Goal: Task Accomplishment & Management: Manage account settings

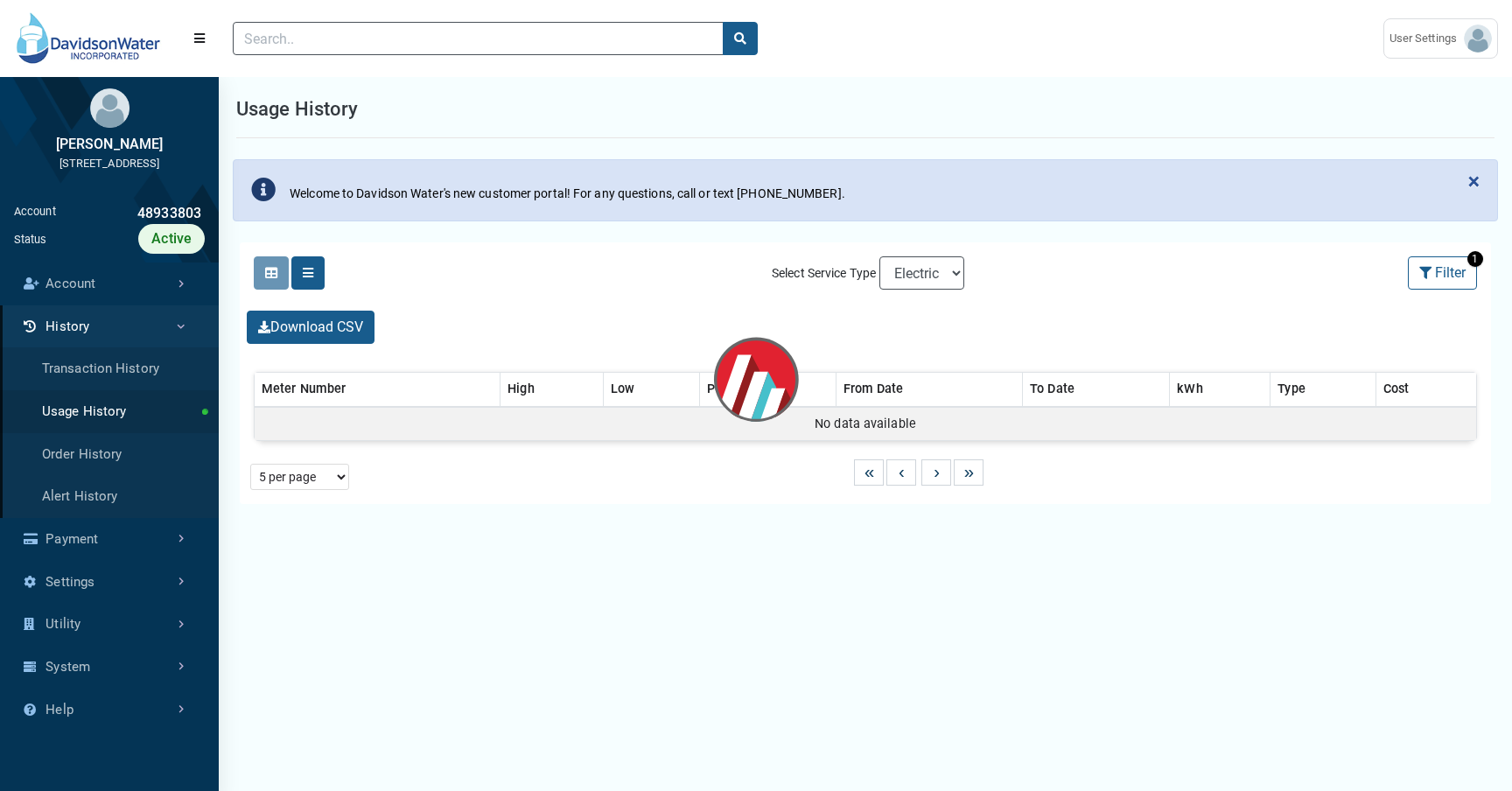
select select "25 per page"
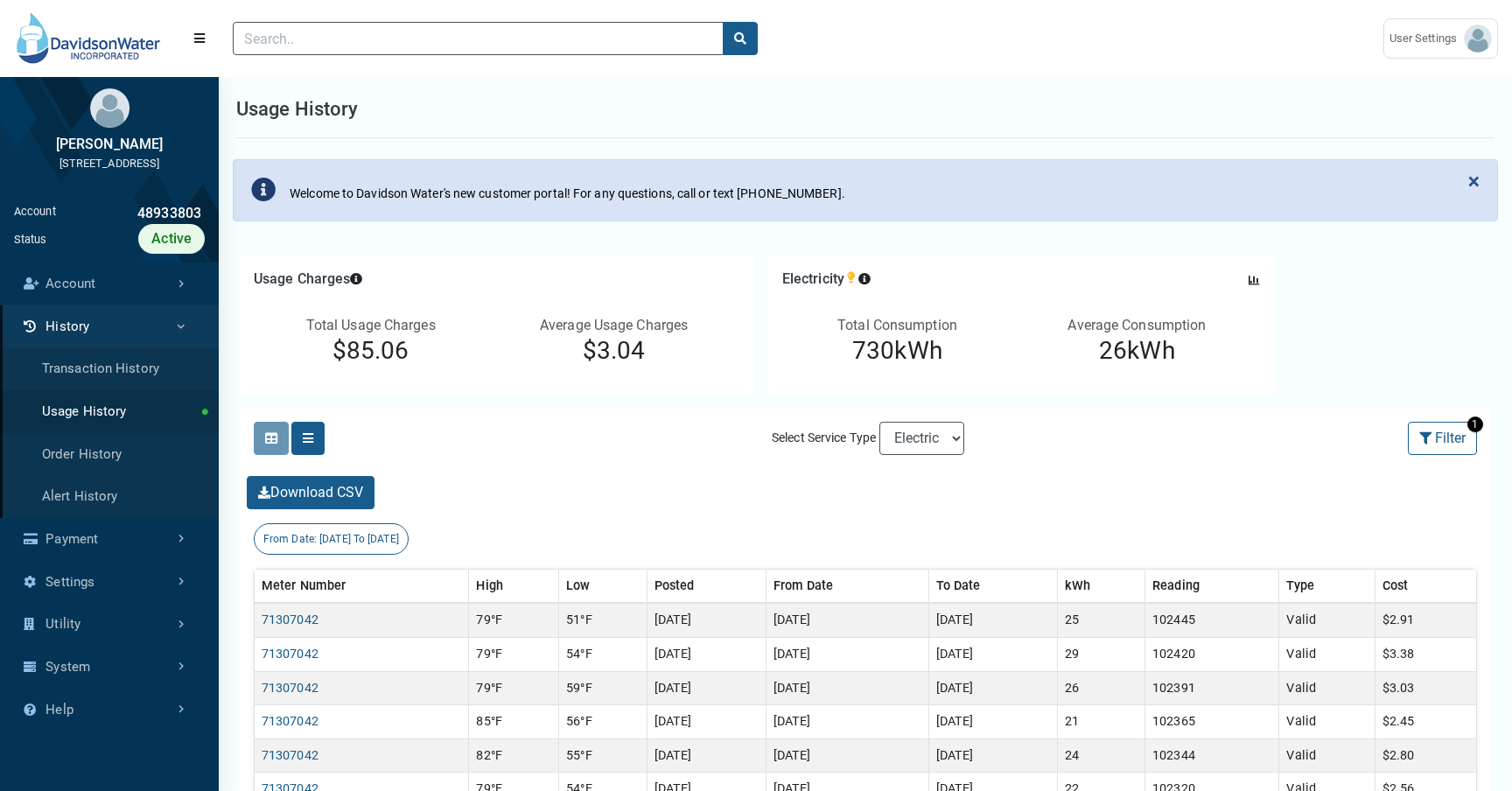
scroll to position [5, 1]
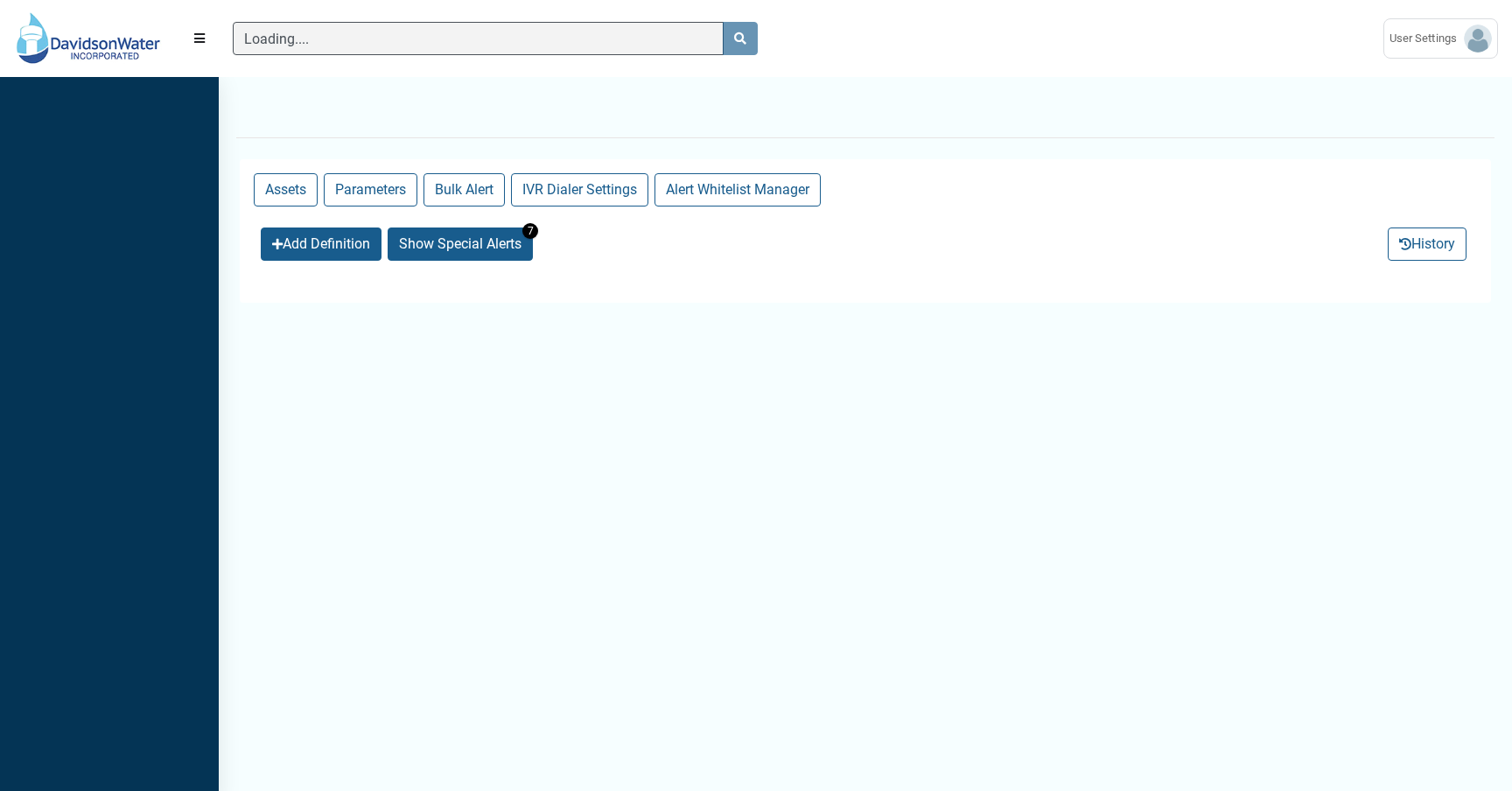
scroll to position [8, 1]
select select "25 per page"
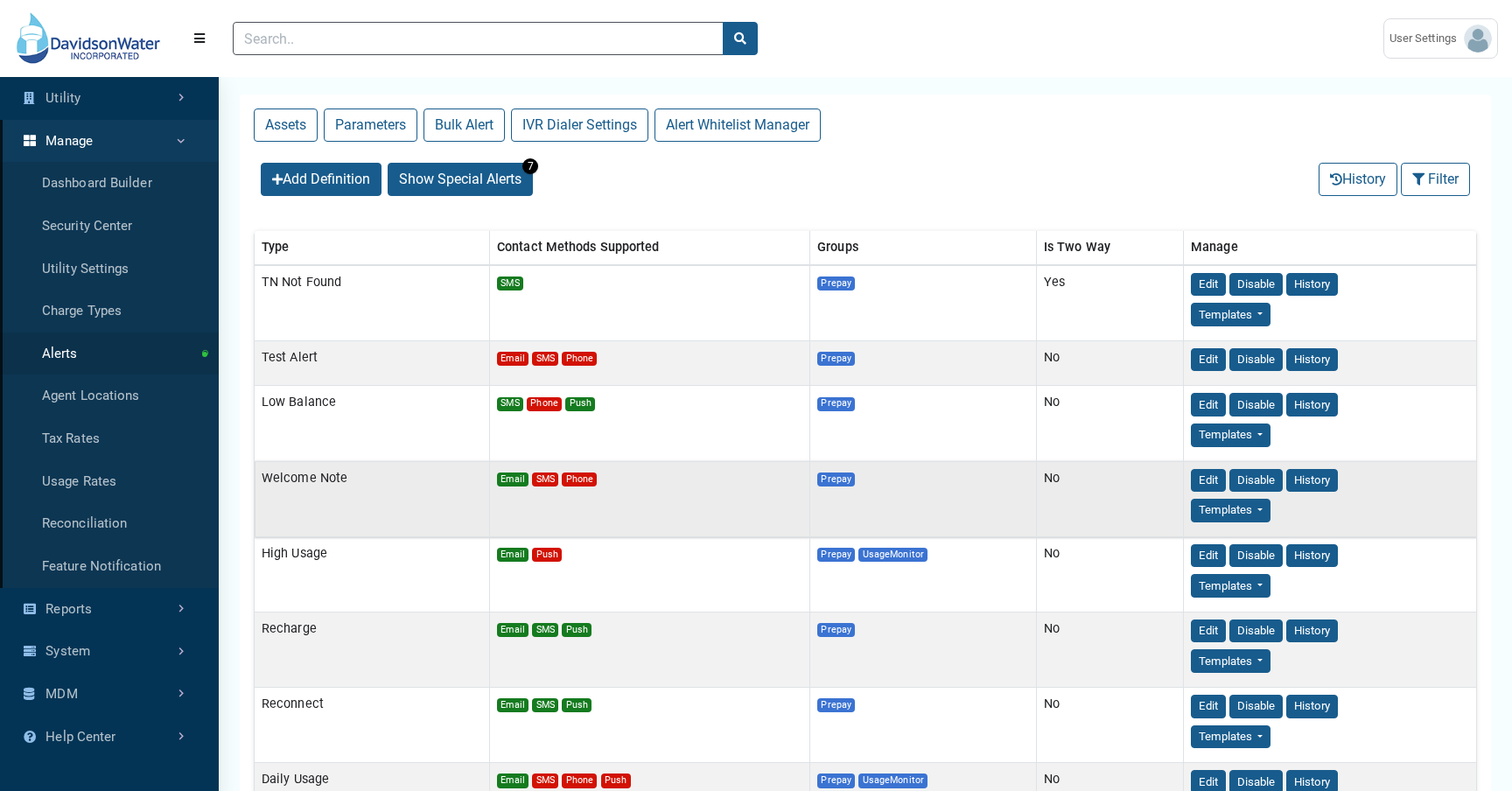
scroll to position [97, 0]
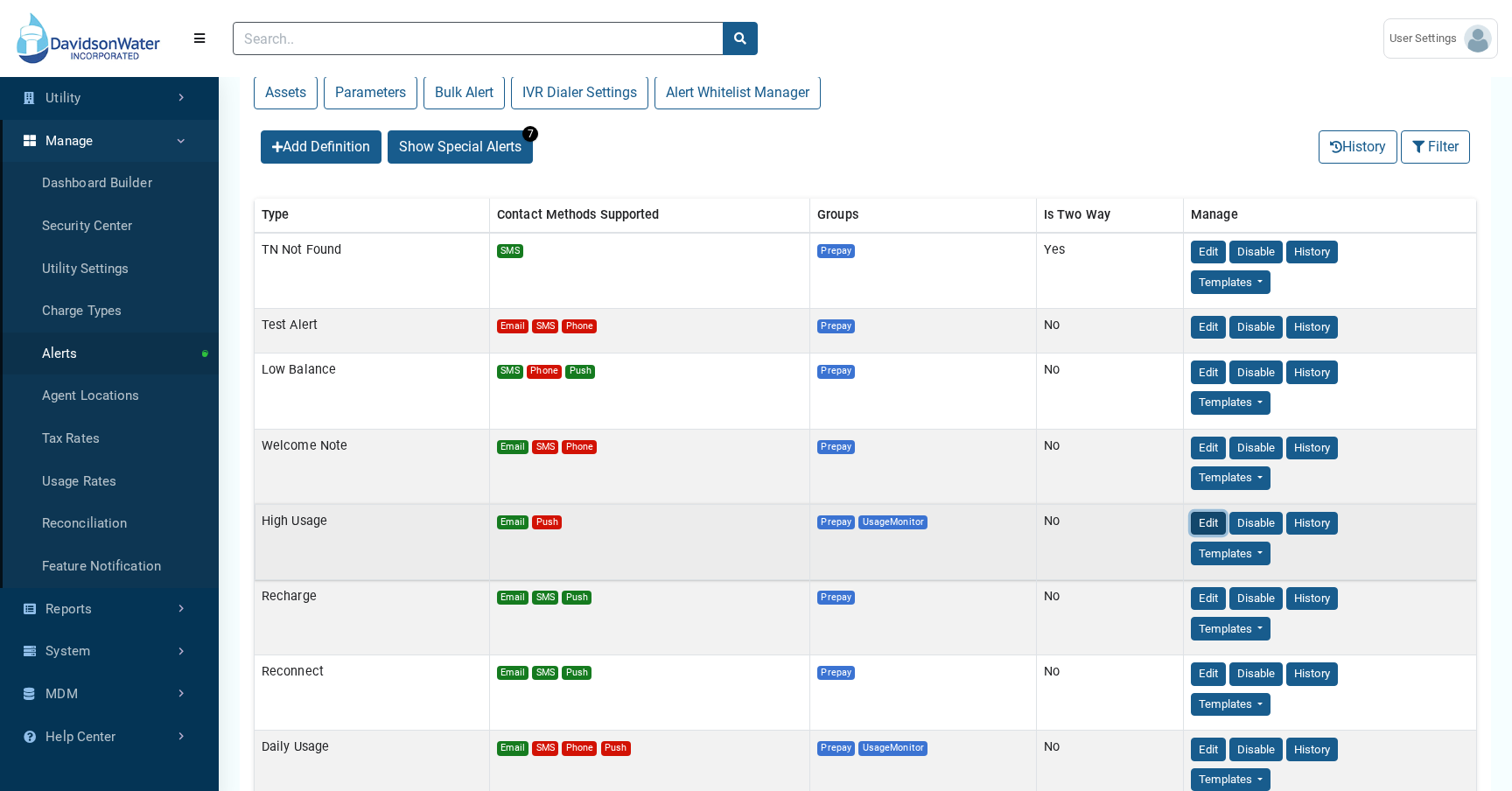
click at [1199, 522] on button "Edit" at bounding box center [1208, 523] width 35 height 24
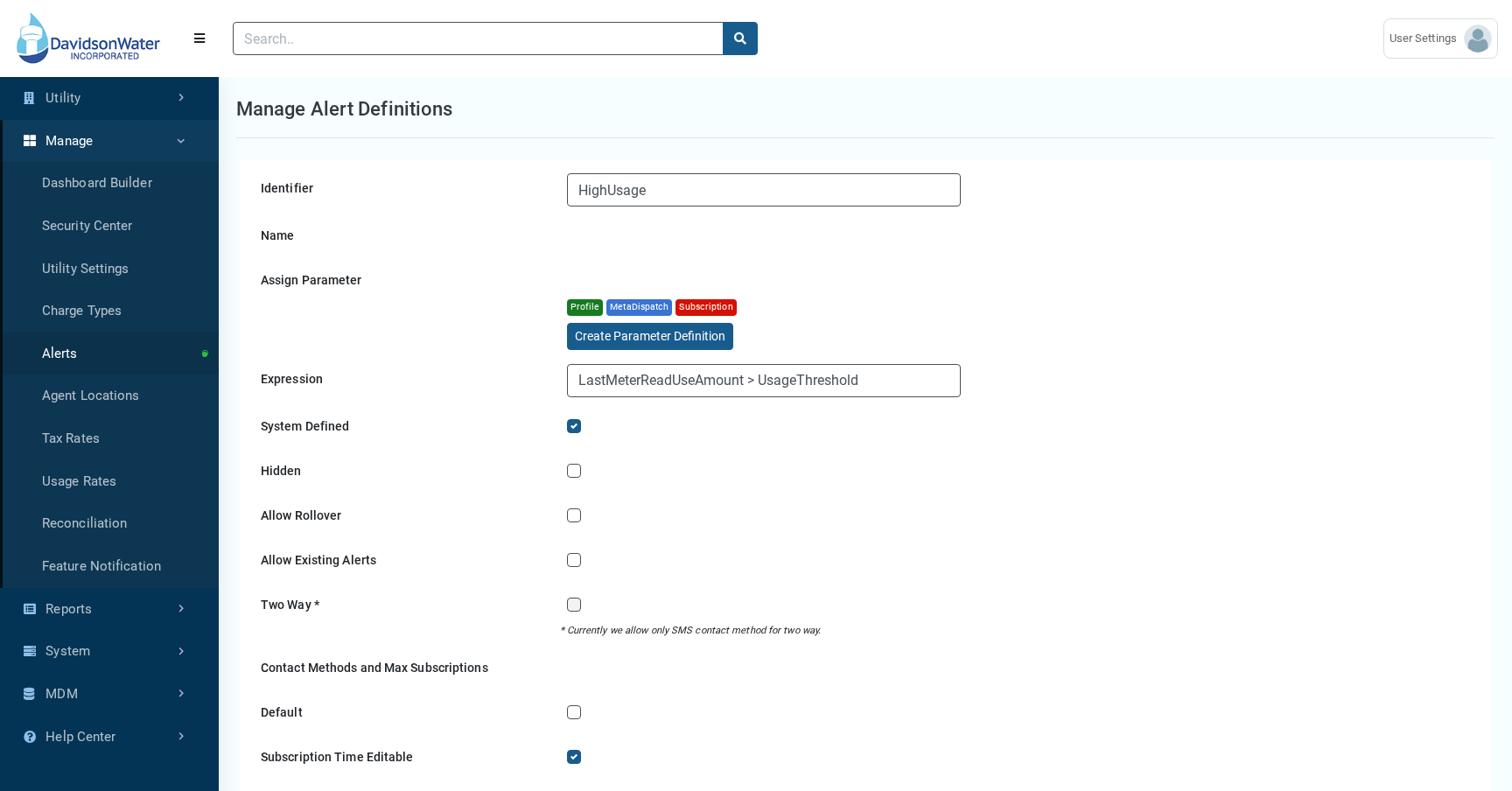
select select
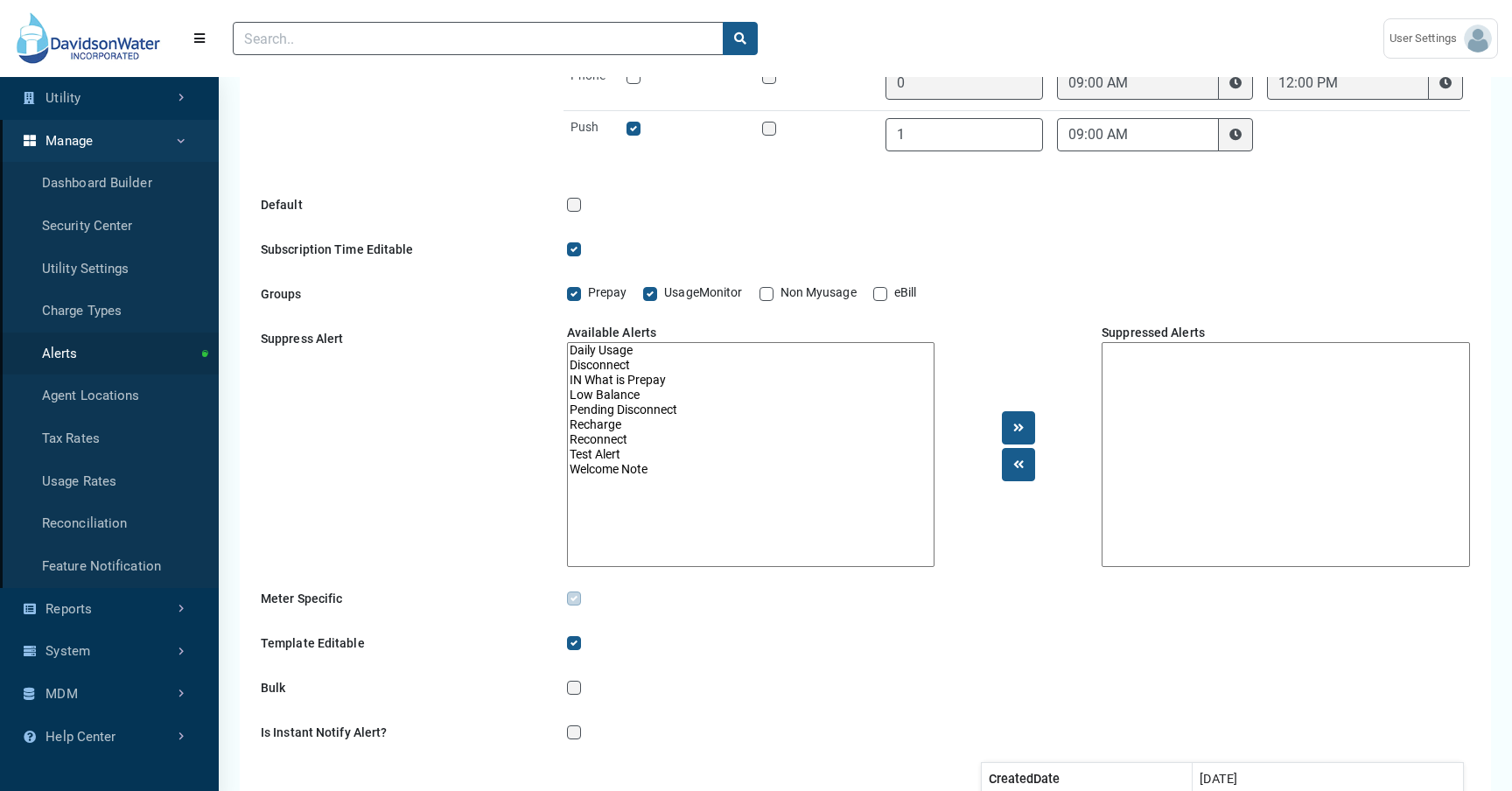
scroll to position [1299, 0]
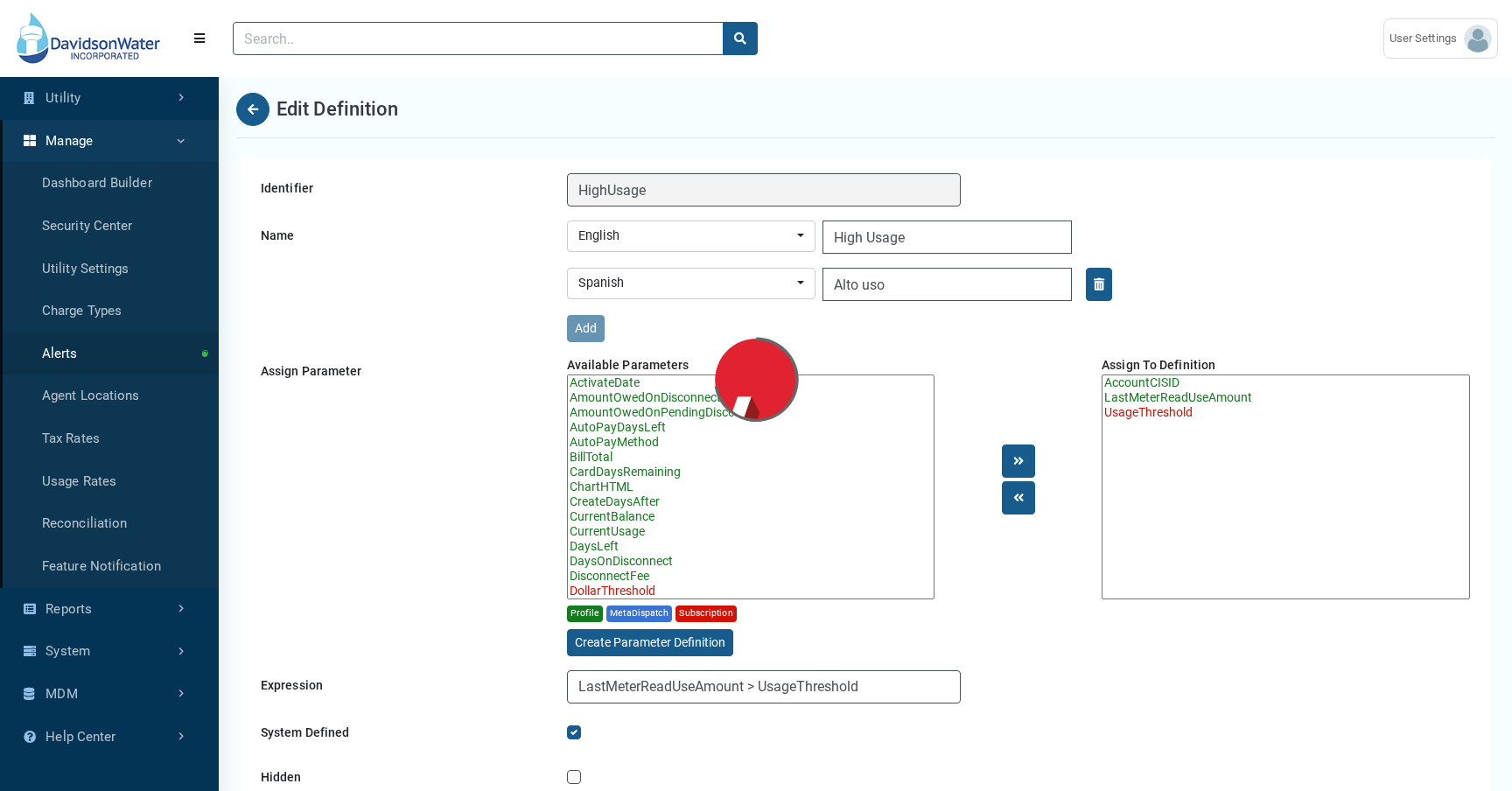
select select "25 per page"
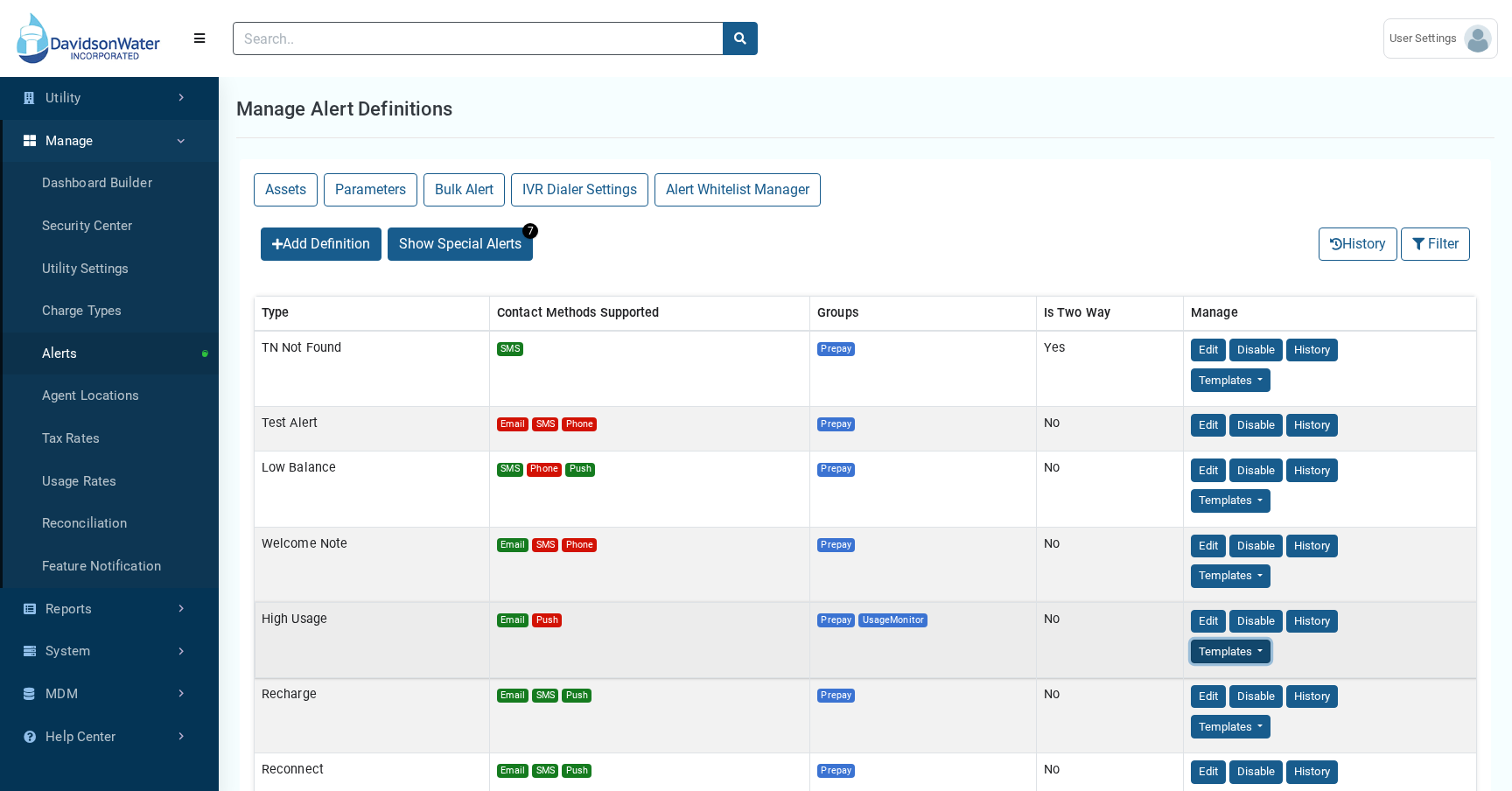
click at [1247, 648] on button "Templates" at bounding box center [1231, 652] width 80 height 24
click at [1244, 687] on link "Email" at bounding box center [1261, 684] width 138 height 28
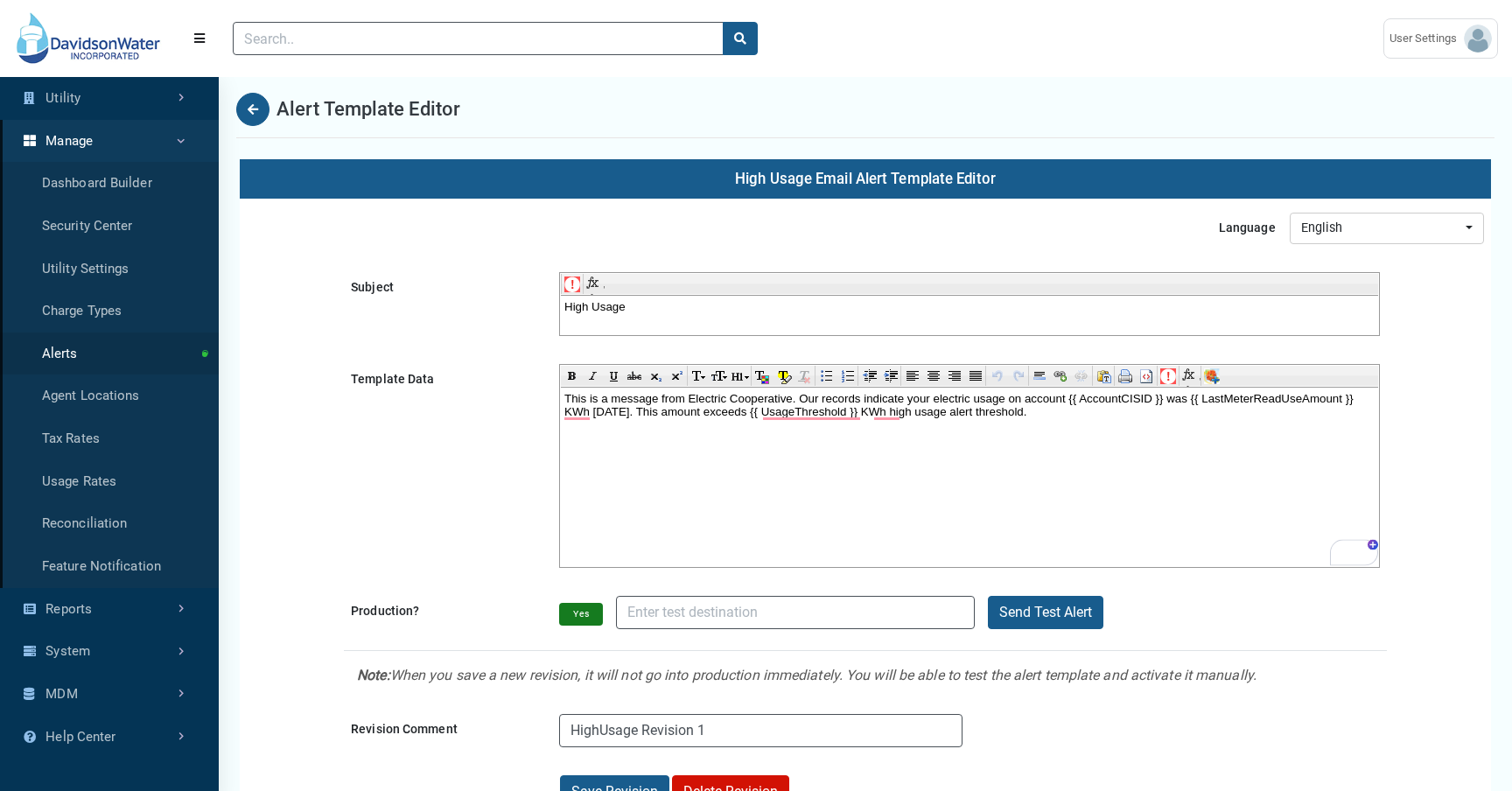
click at [1135, 415] on body "This is a message from Electric Cooperative. Our records indicate your electric…" at bounding box center [969, 404] width 810 height 27
select select "25 per page"
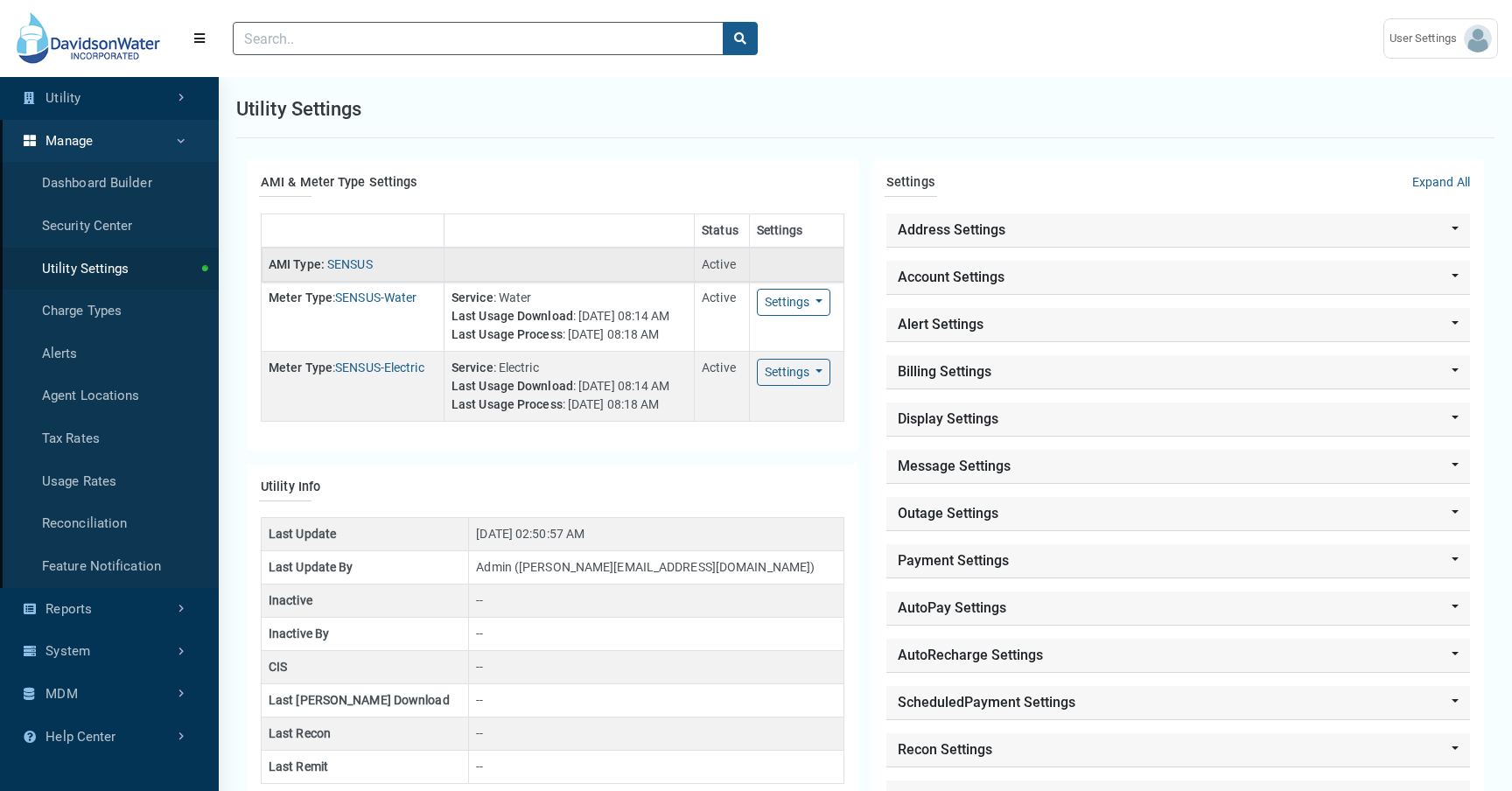
scroll to position [8, 1]
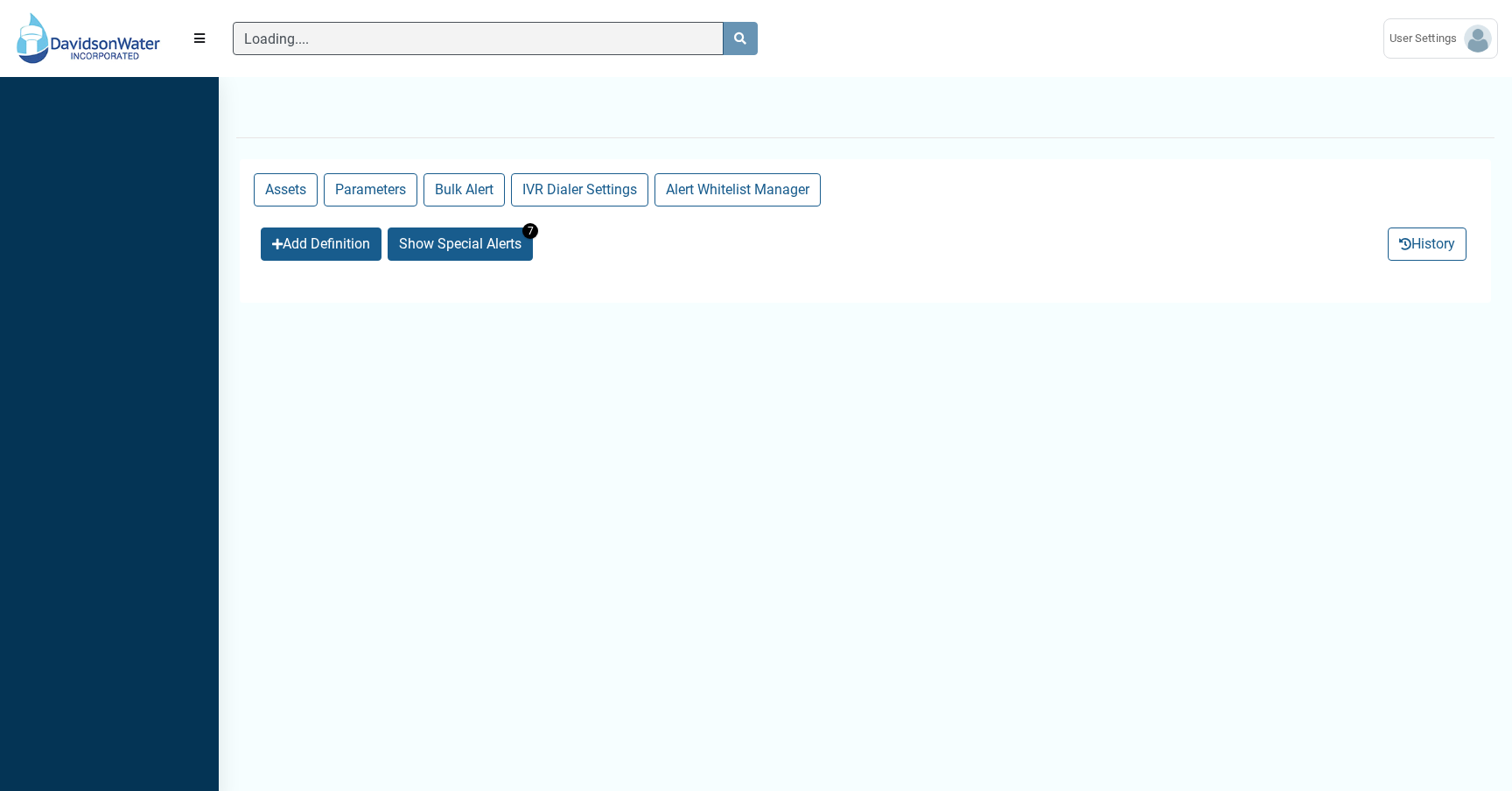
scroll to position [728, 219]
select select "25 per page"
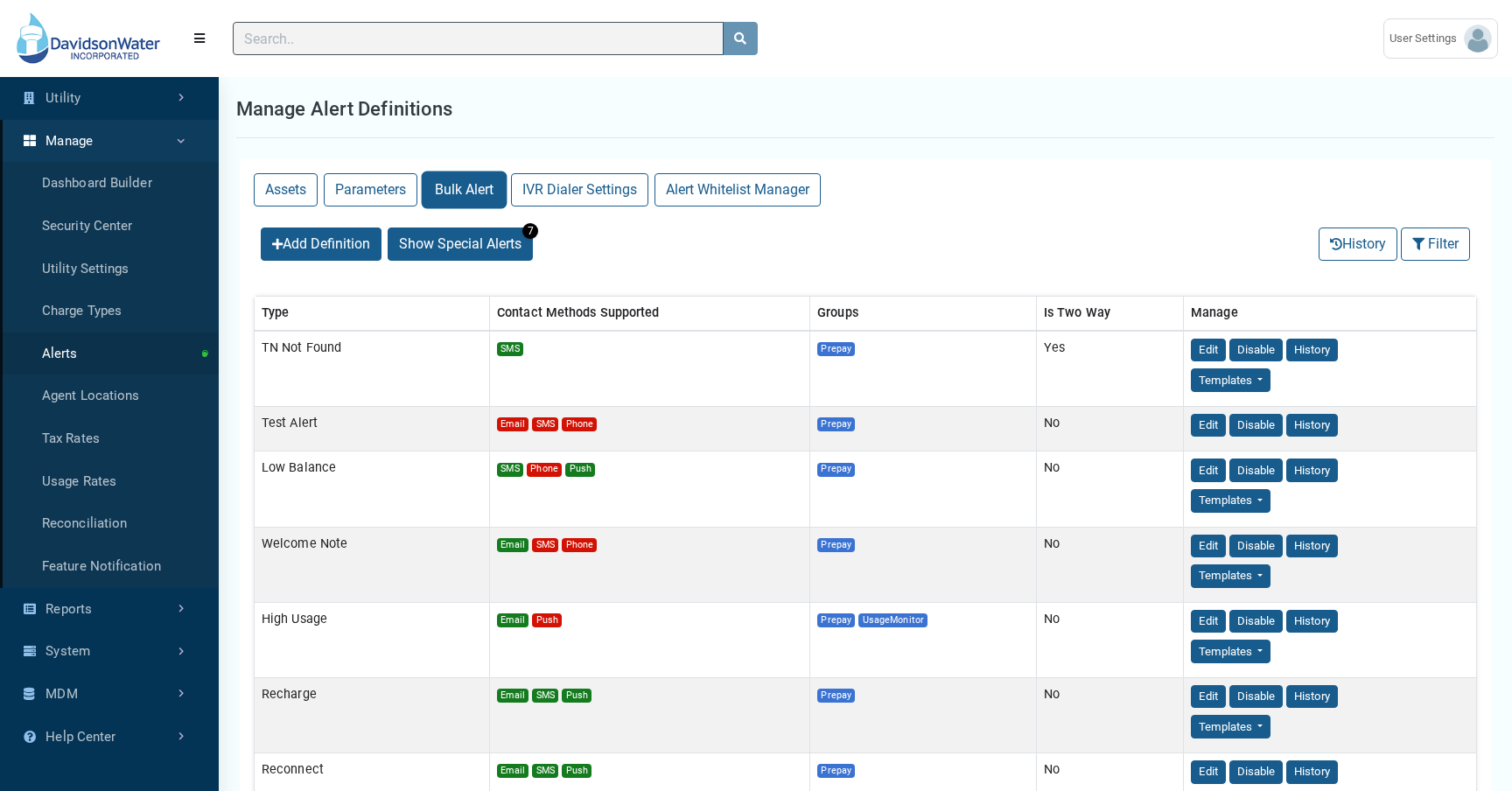
click at [446, 192] on button "Bulk Alert" at bounding box center [464, 190] width 82 height 33
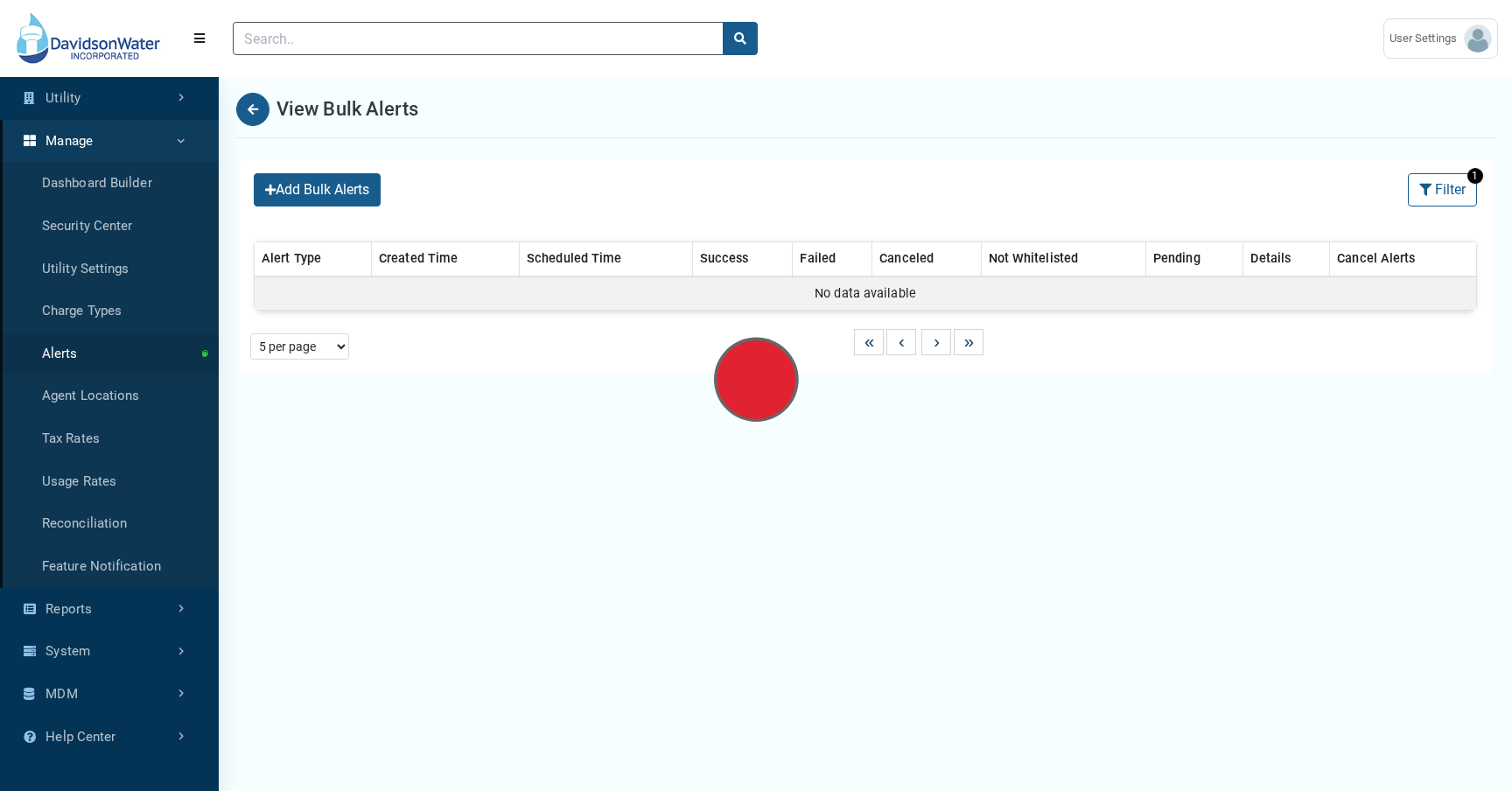
select select "25 per page"
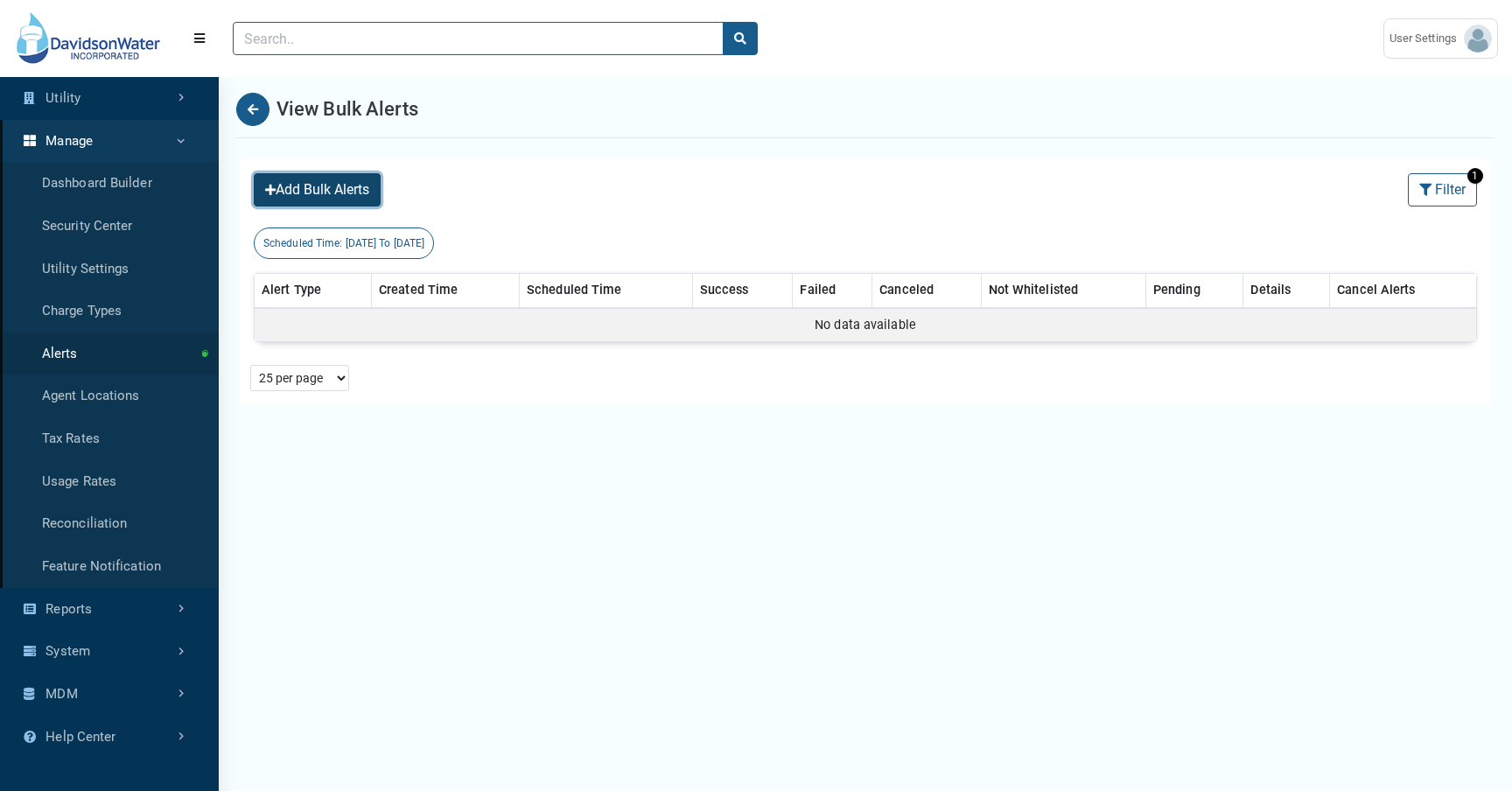
click at [345, 189] on button "Add Bulk Alerts" at bounding box center [317, 190] width 127 height 33
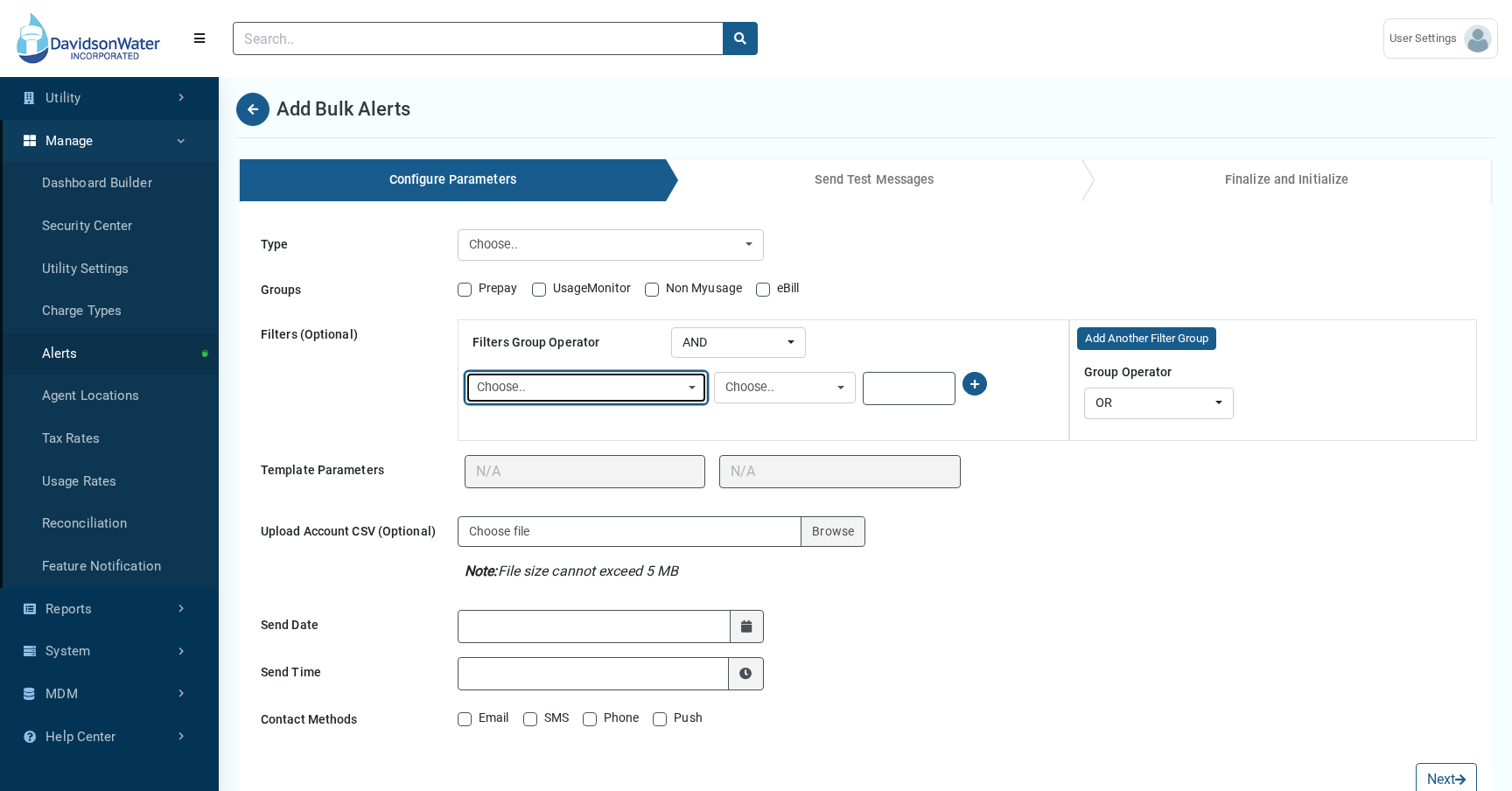
click at [659, 382] on div "Choose.." at bounding box center [580, 387] width 208 height 19
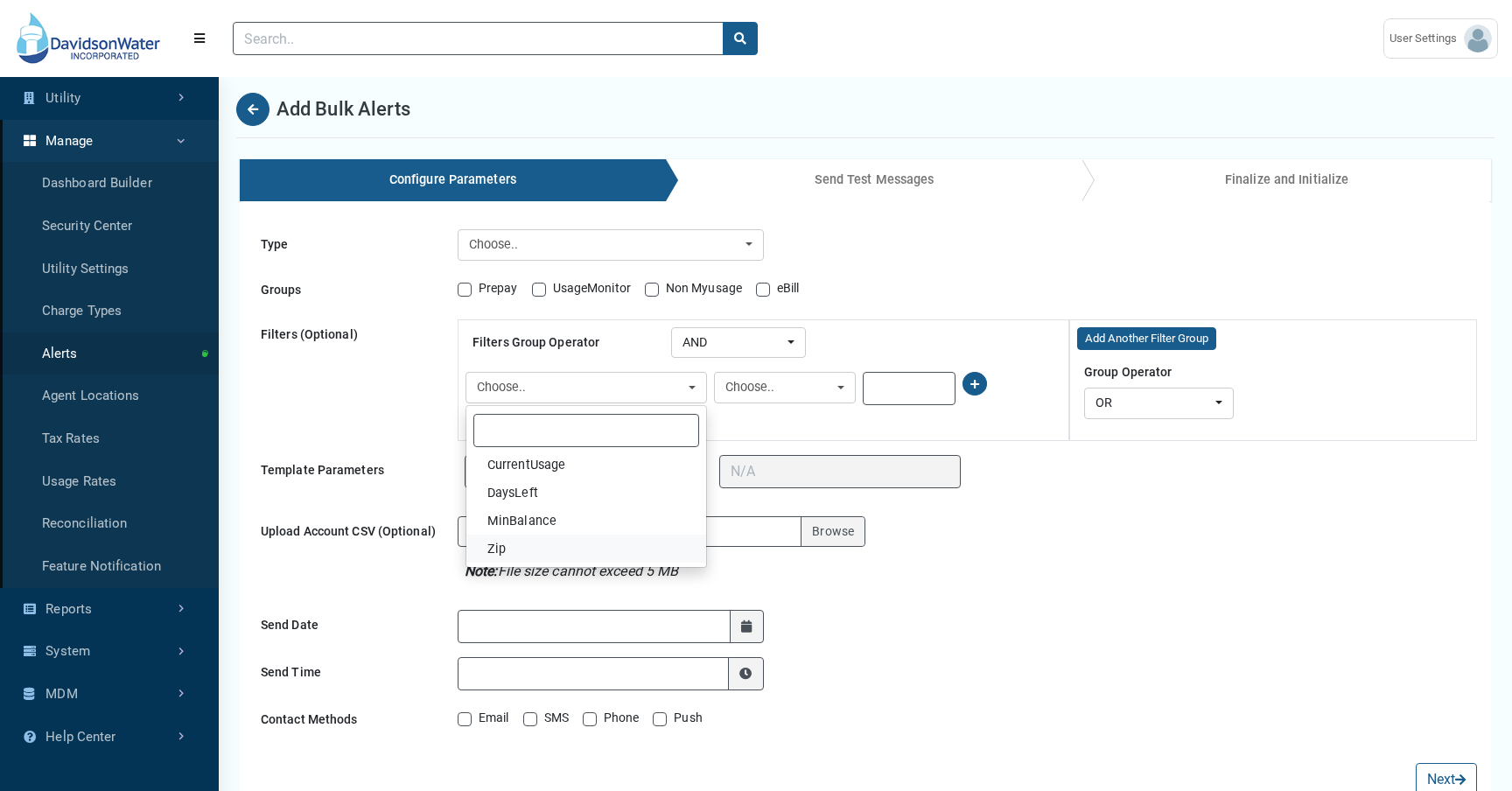
click at [610, 547] on link "Zip" at bounding box center [587, 548] width 240 height 28
select select "59"
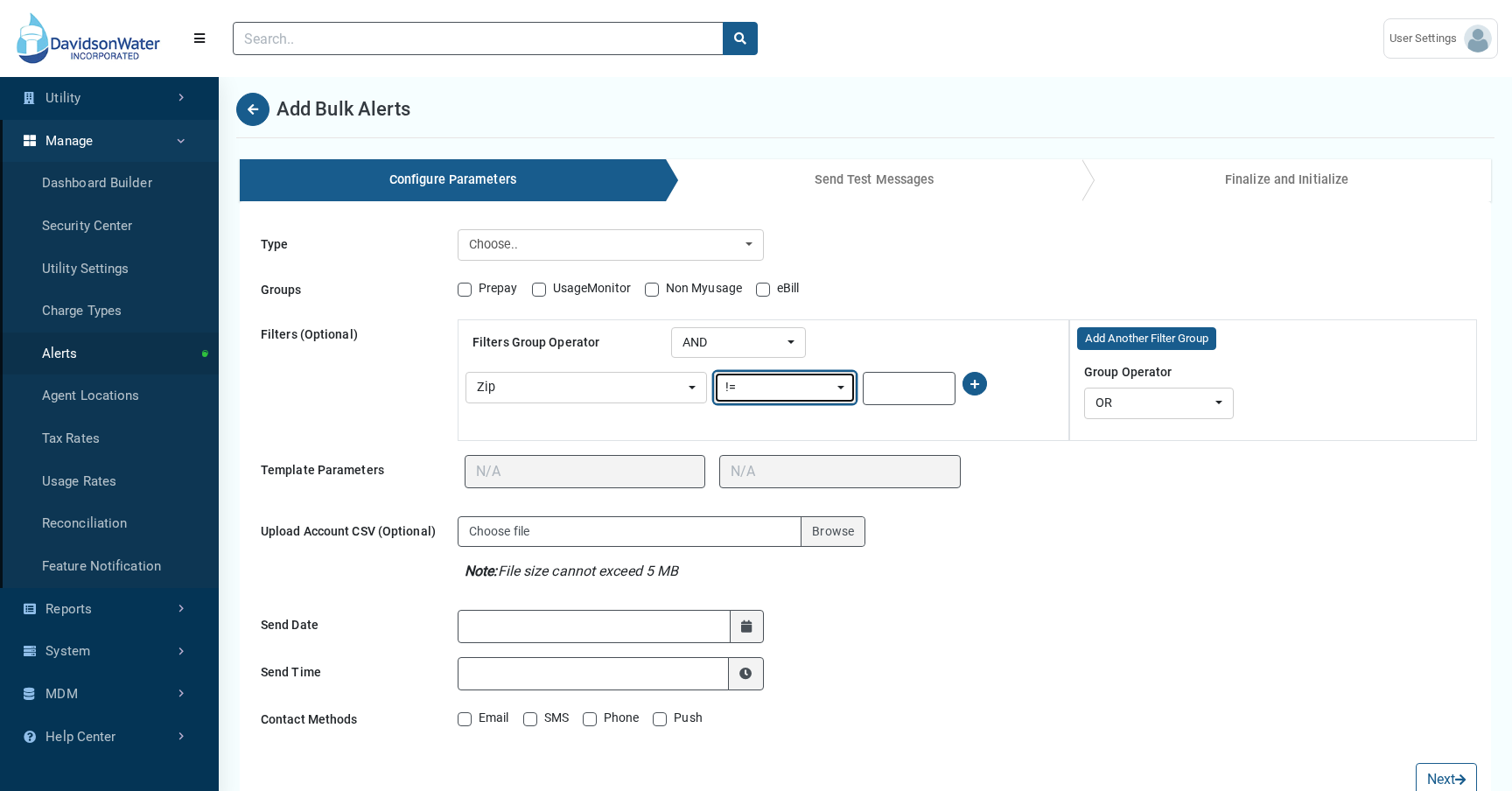
click at [772, 394] on div "!=" at bounding box center [779, 387] width 108 height 19
click at [769, 498] on link "=" at bounding box center [785, 492] width 140 height 28
select select "EqualTo"
click at [940, 386] on input "text" at bounding box center [909, 389] width 93 height 33
type input "2345"
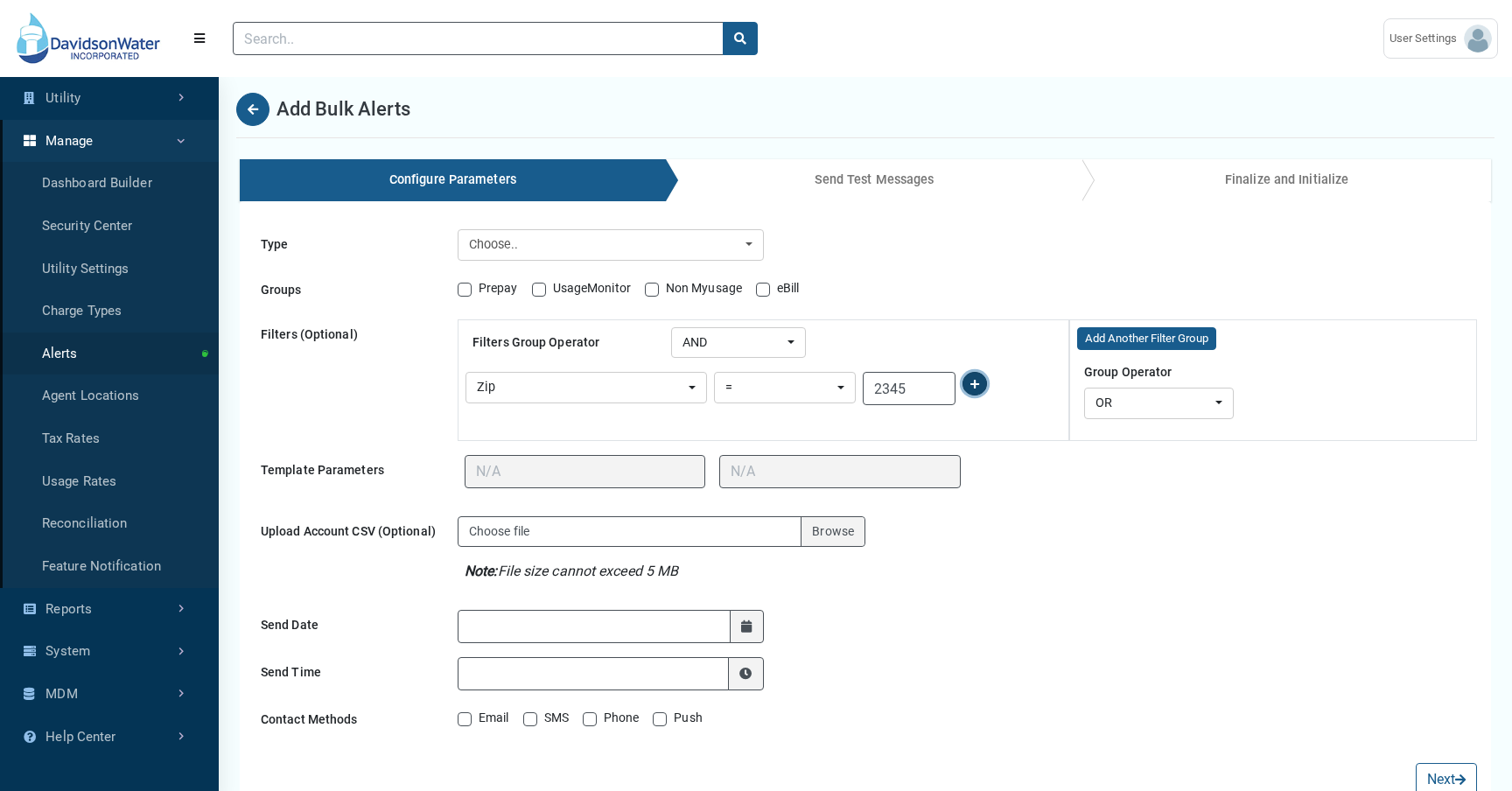
click at [975, 391] on button at bounding box center [975, 384] width 25 height 24
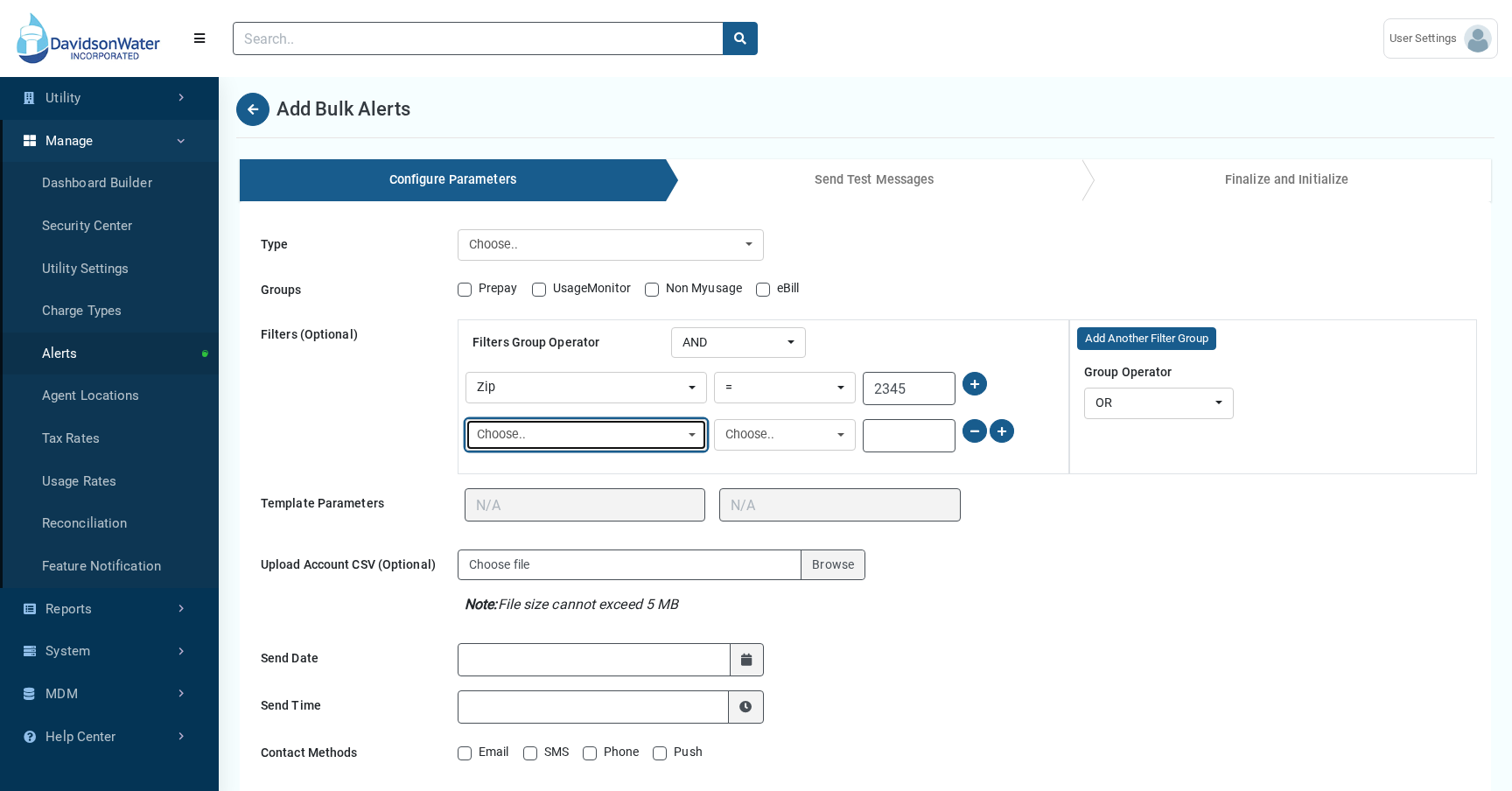
click at [593, 440] on div "Choose.." at bounding box center [580, 434] width 208 height 19
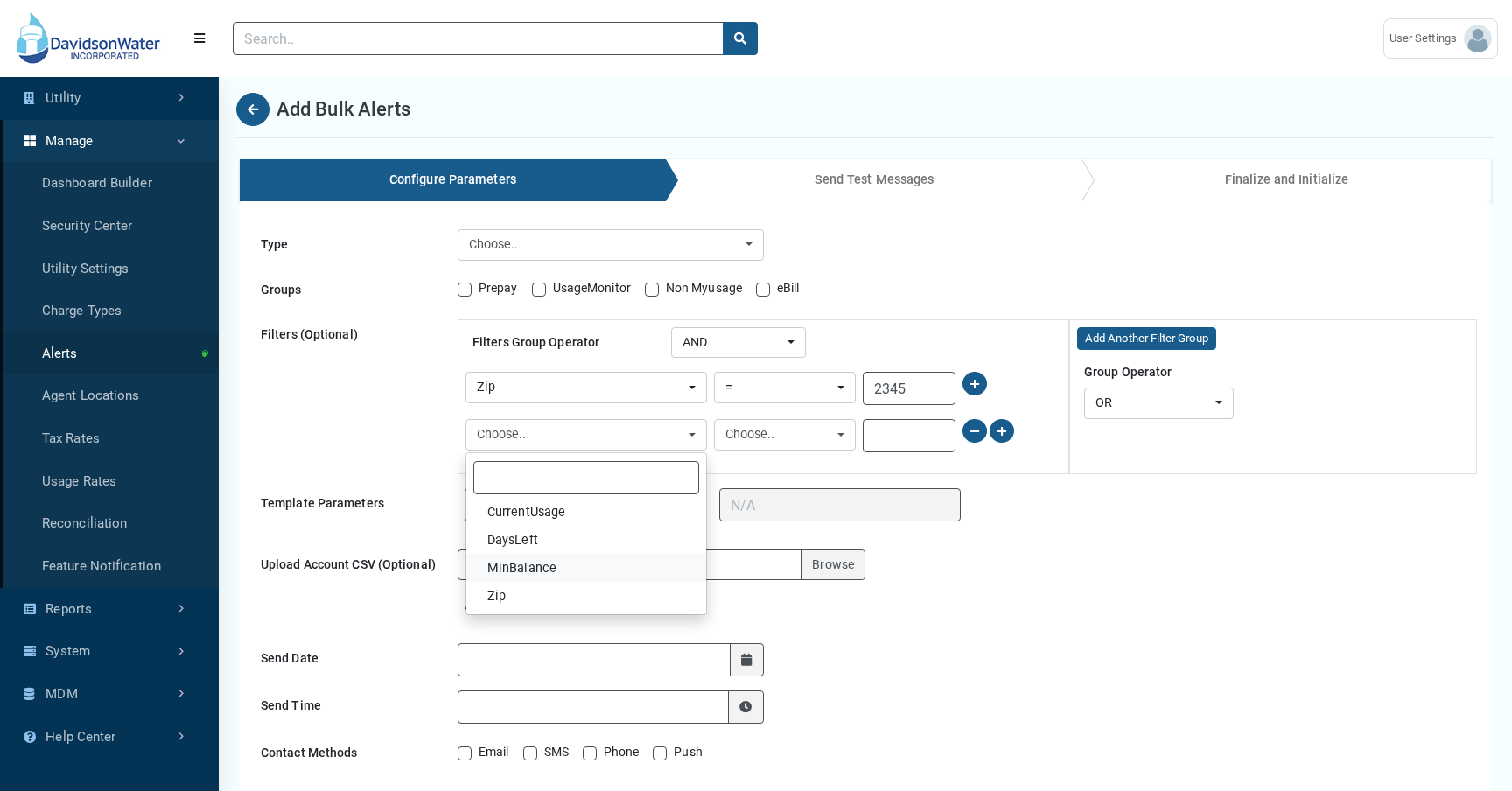
click at [590, 564] on link "MinBalance" at bounding box center [587, 567] width 240 height 28
select select "53"
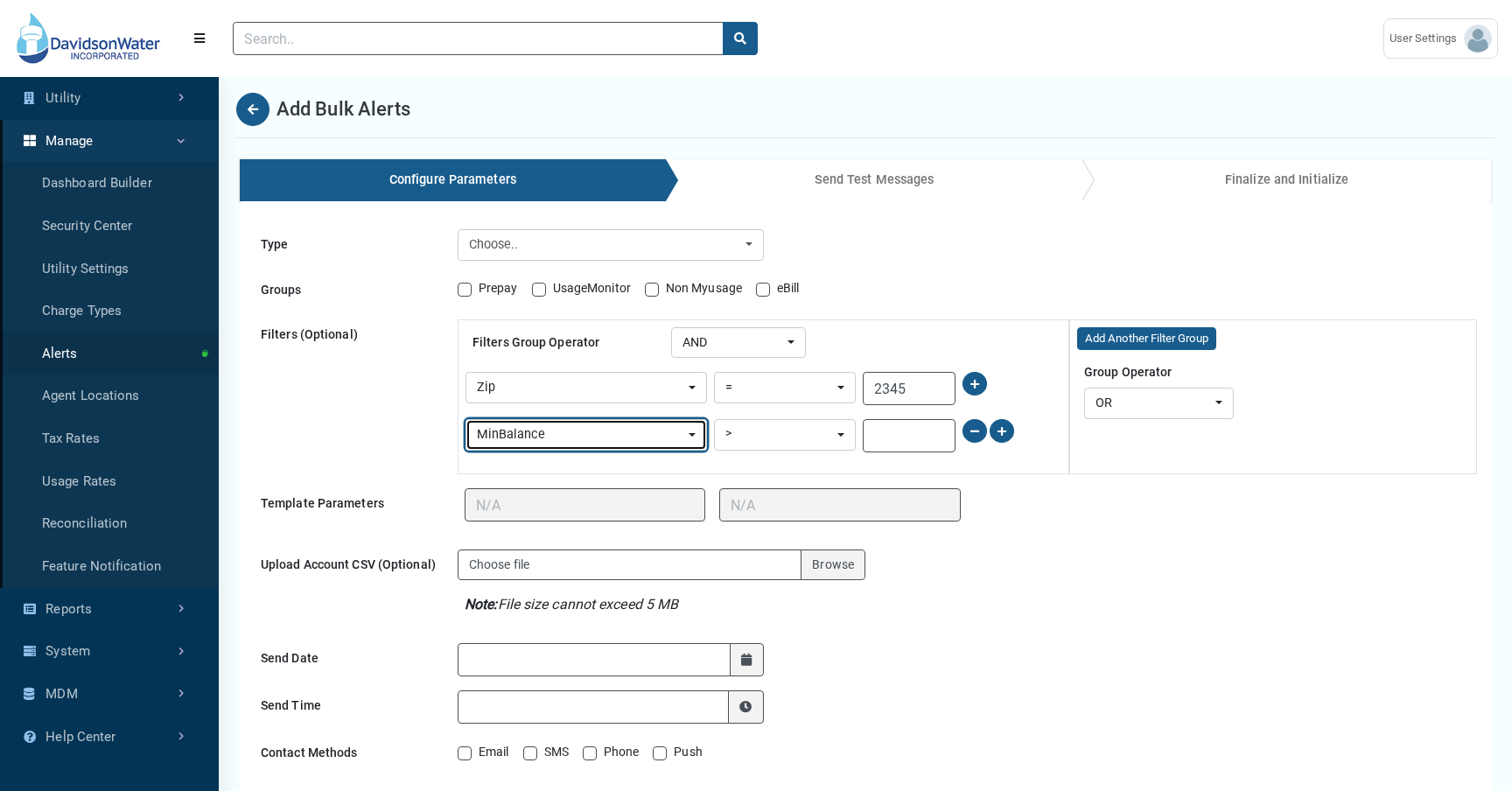
click at [655, 432] on div "MinBalance" at bounding box center [580, 434] width 208 height 19
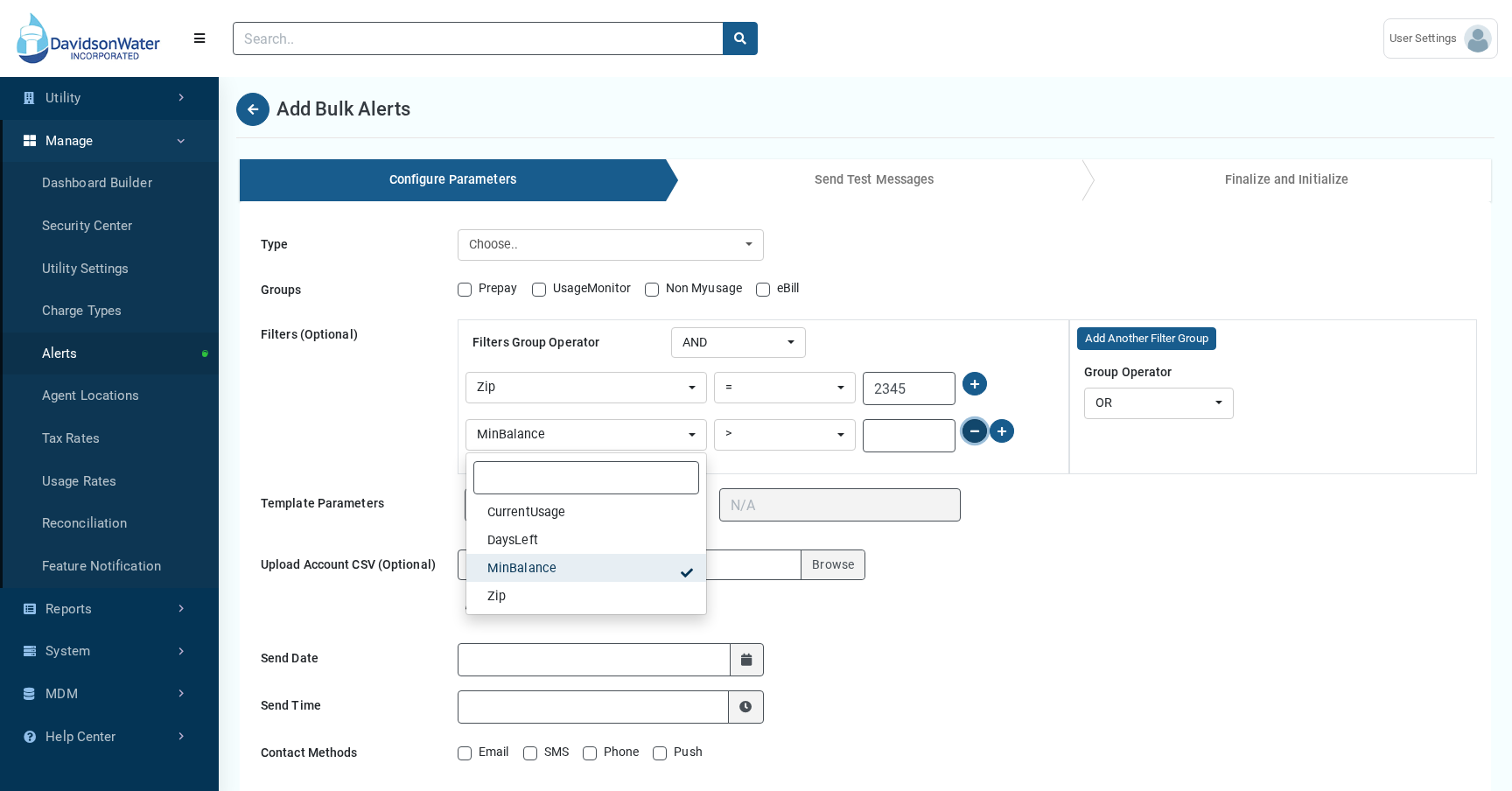
click at [975, 433] on icon at bounding box center [975, 431] width 9 height 10
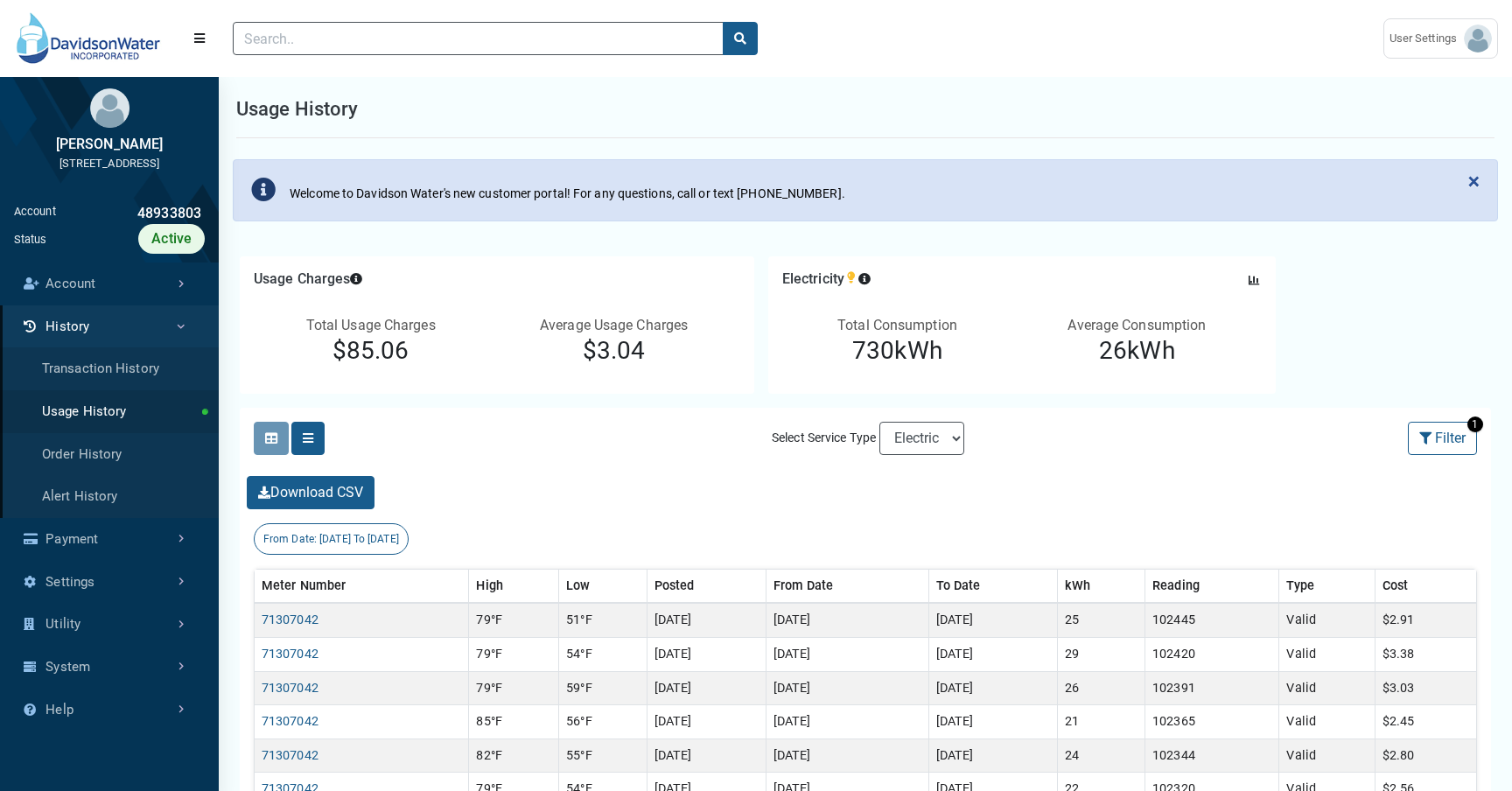
select select "25 per page"
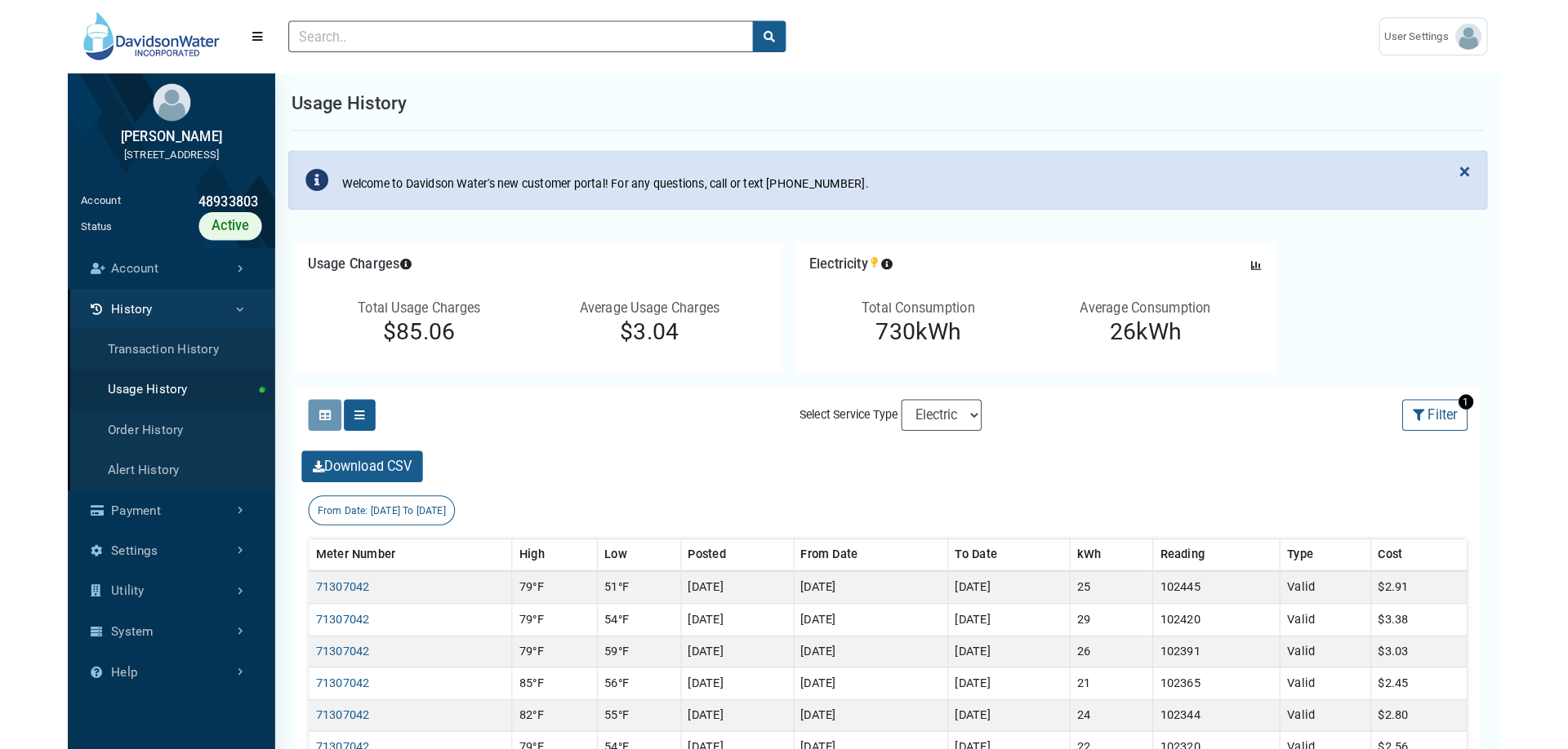
scroll to position [4, 1]
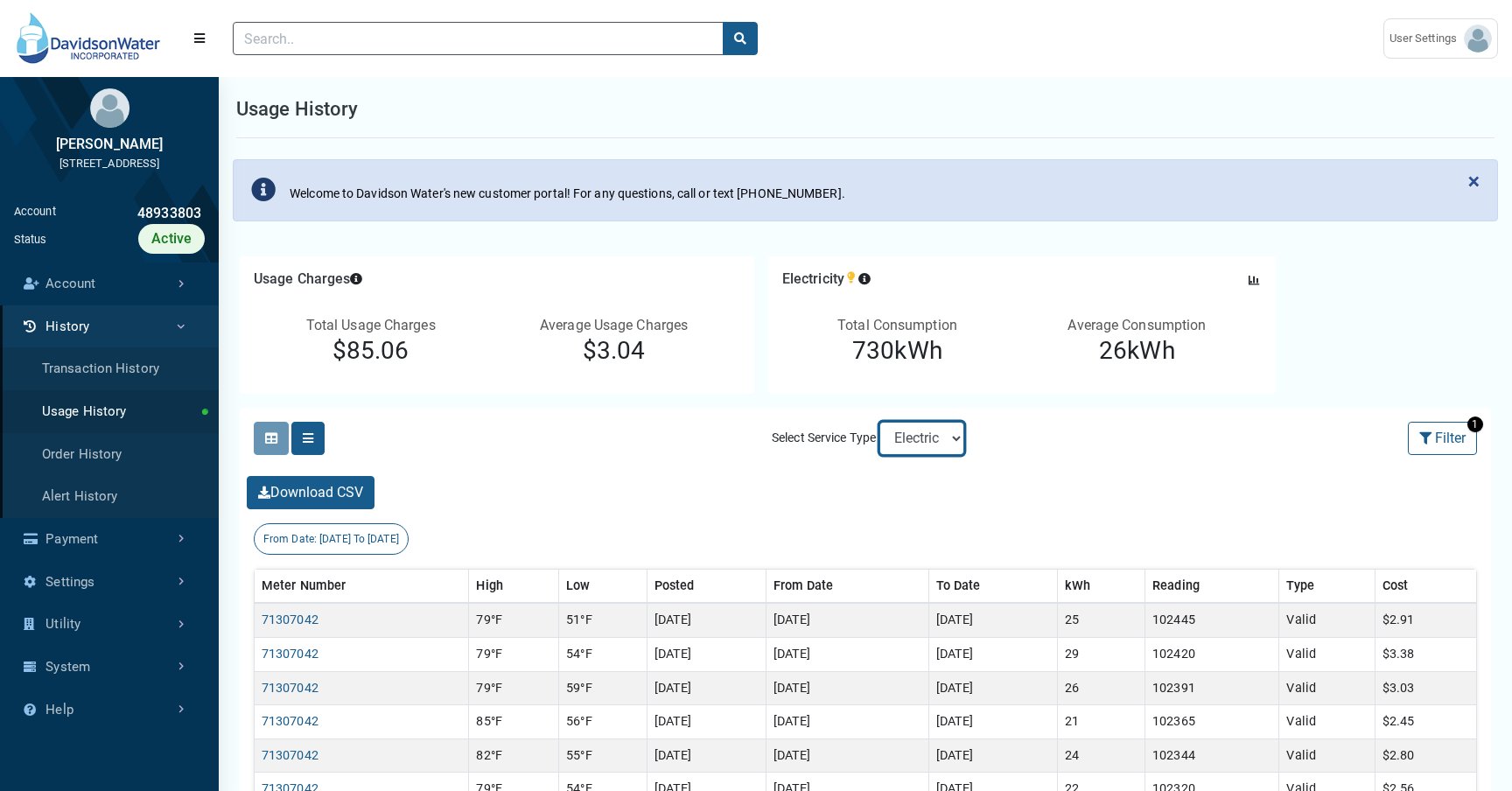
click at [933, 424] on select "Electric Sewer Water" at bounding box center [922, 438] width 85 height 33
select select "Water"
click at [879, 422] on select "Electric Sewer Water" at bounding box center [922, 438] width 85 height 33
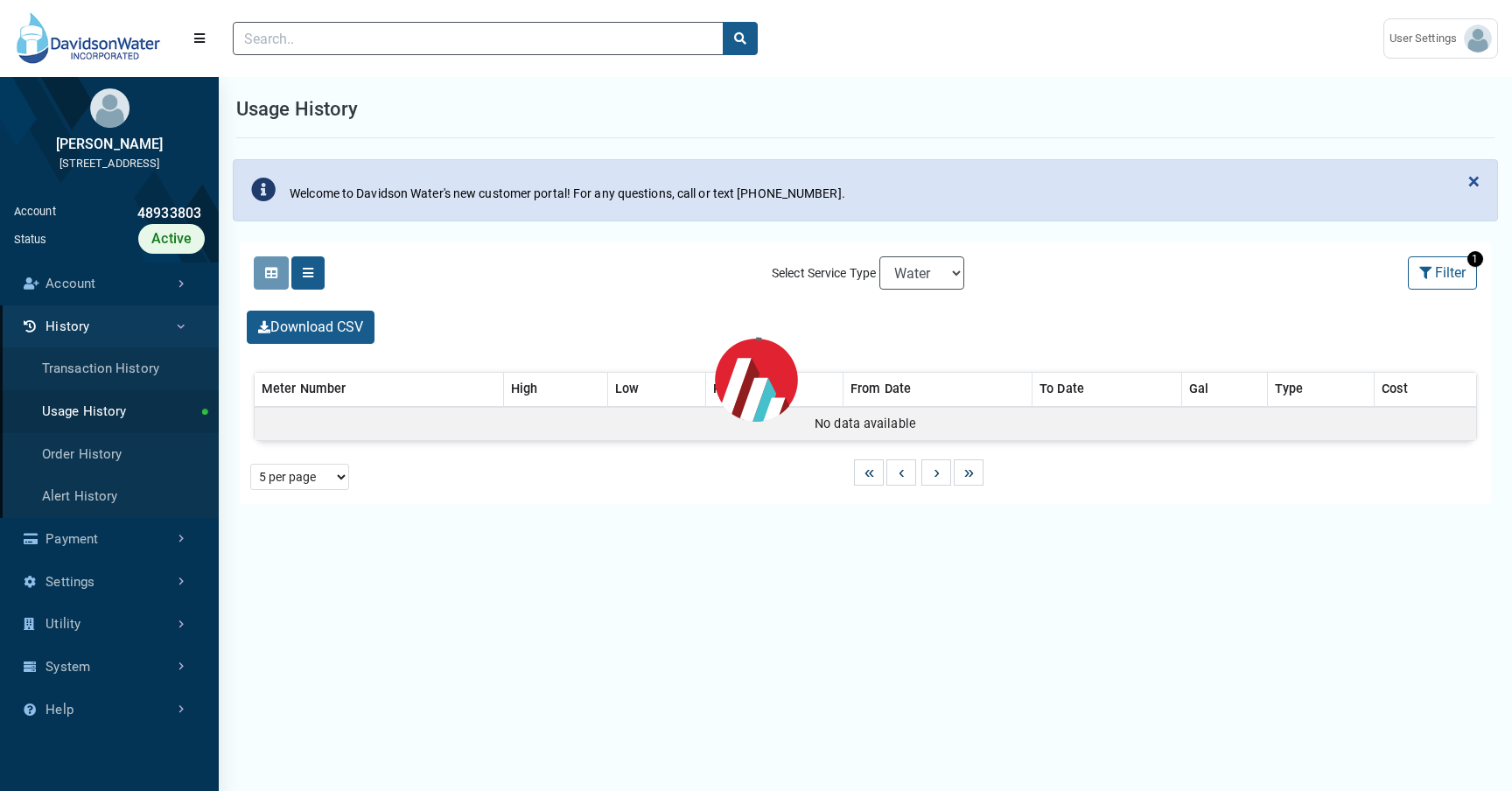
select select "25 per page"
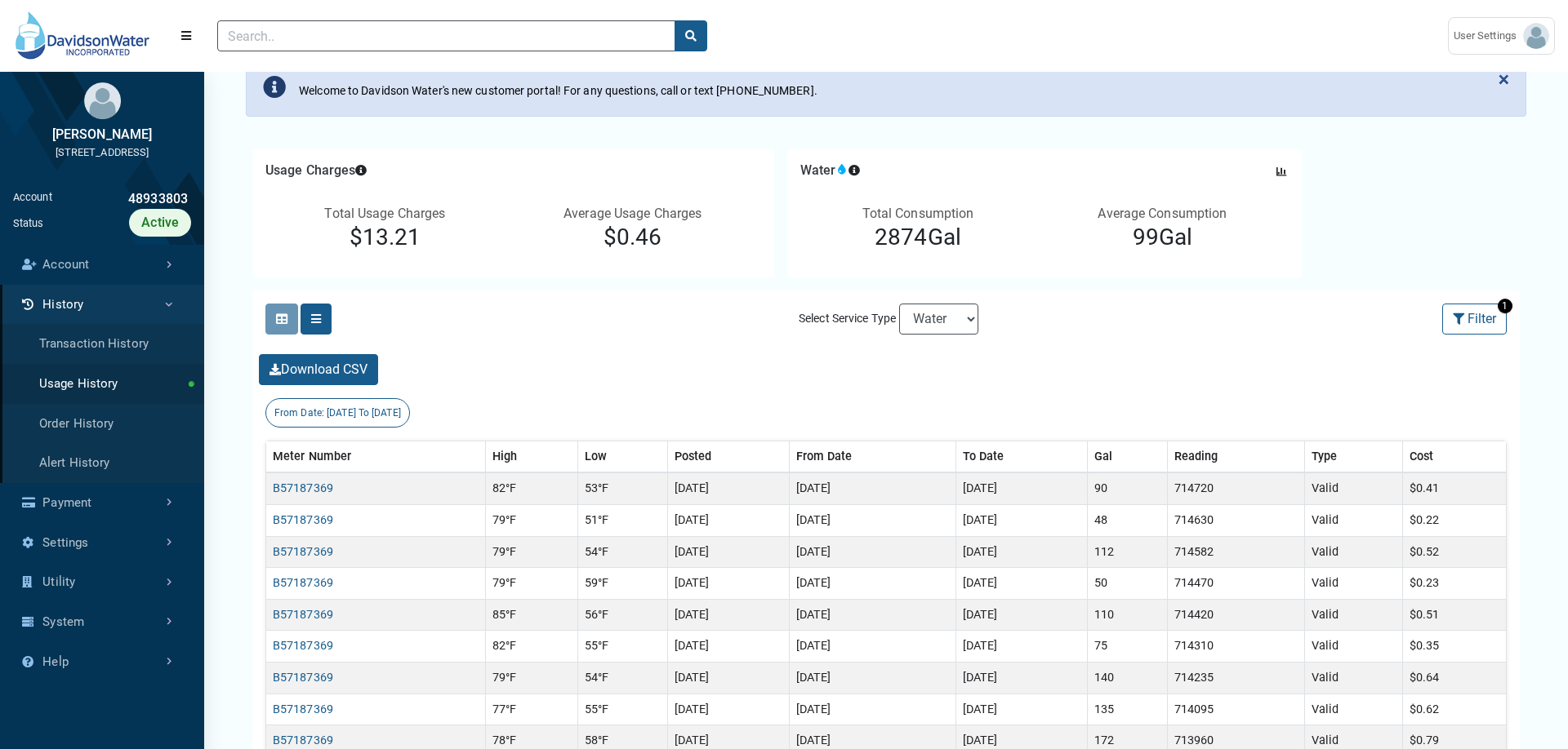
scroll to position [44, 0]
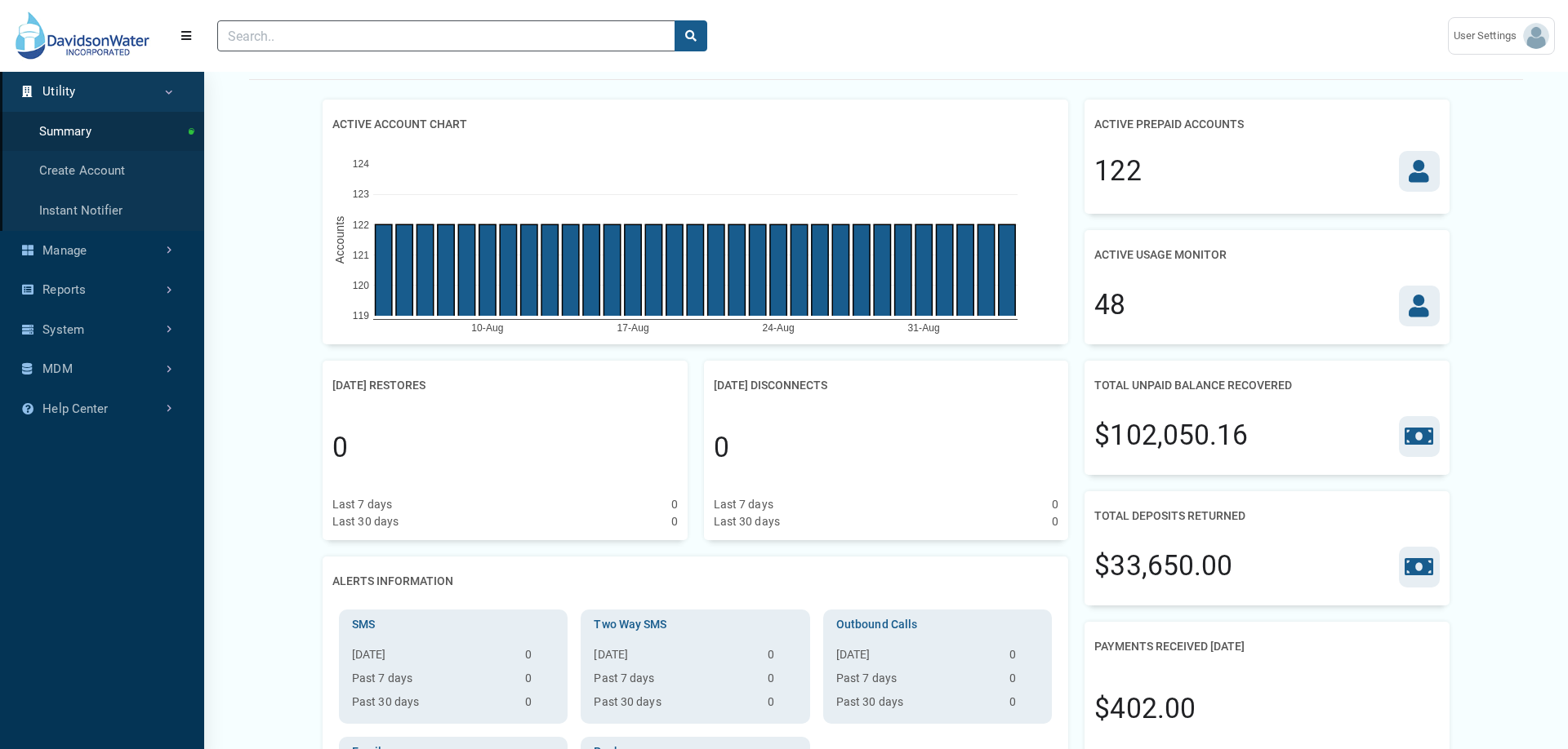
scroll to position [36, 0]
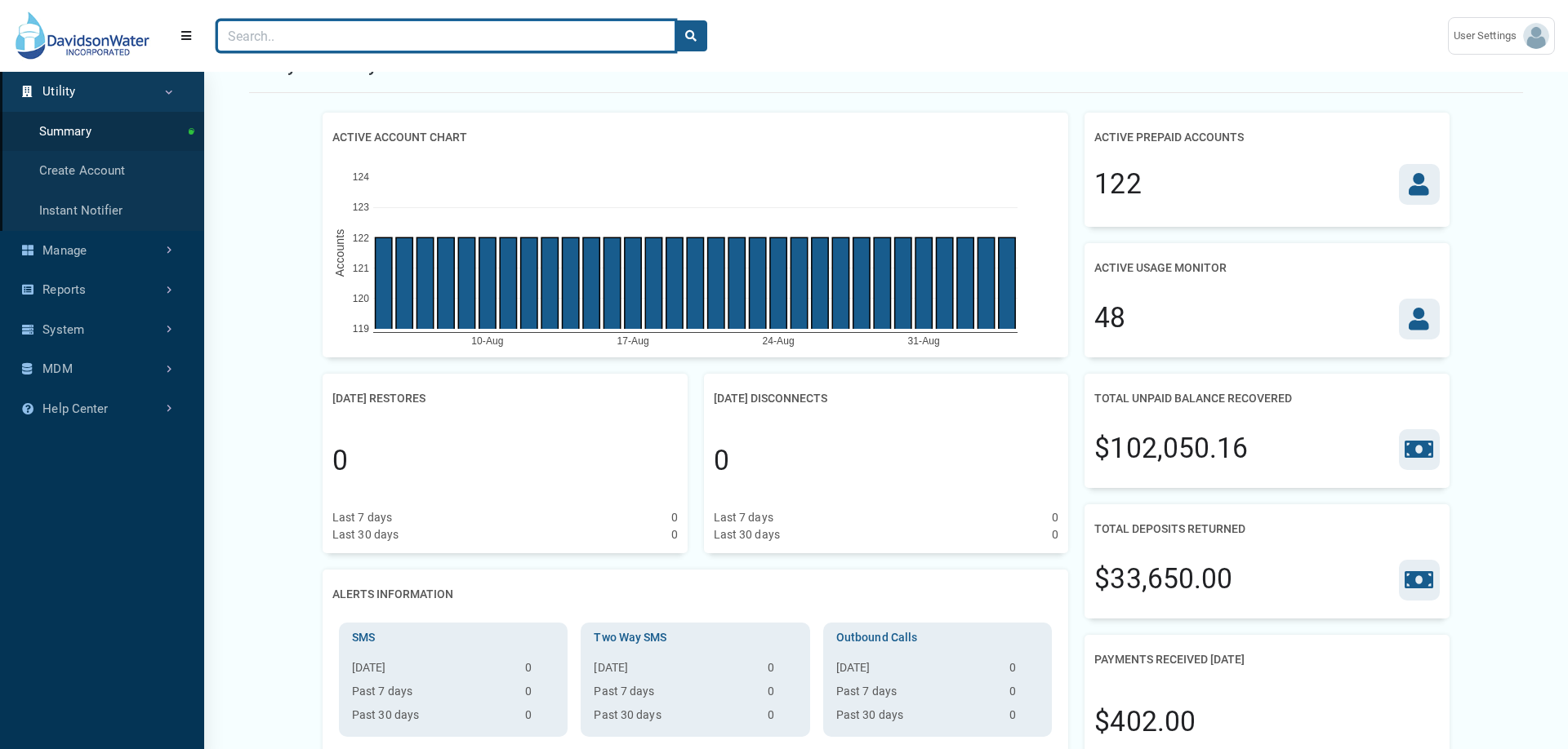
click at [580, 35] on input "Search" at bounding box center [446, 36] width 458 height 31
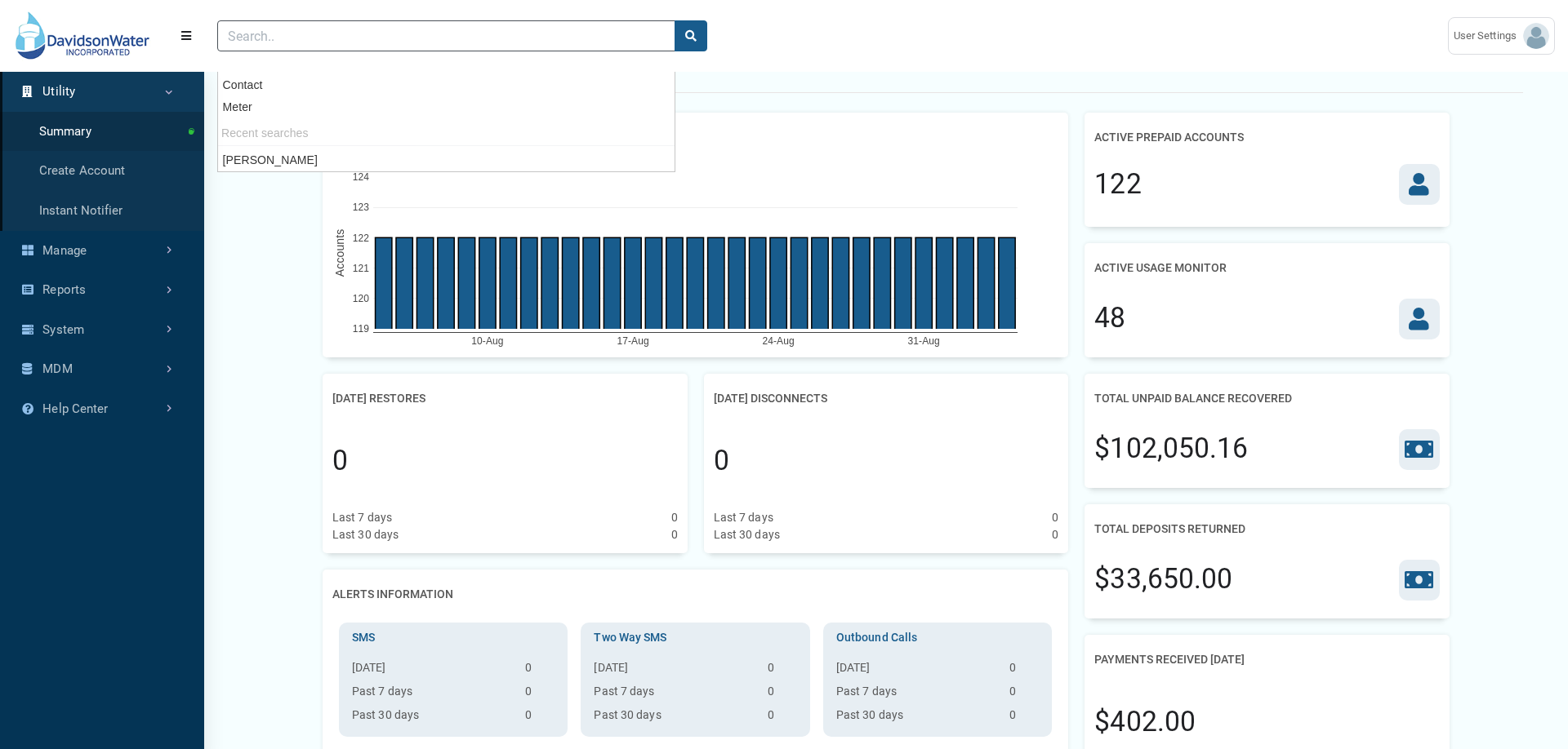
click at [808, 74] on div "Utility Summary" at bounding box center [885, 66] width 1274 height 54
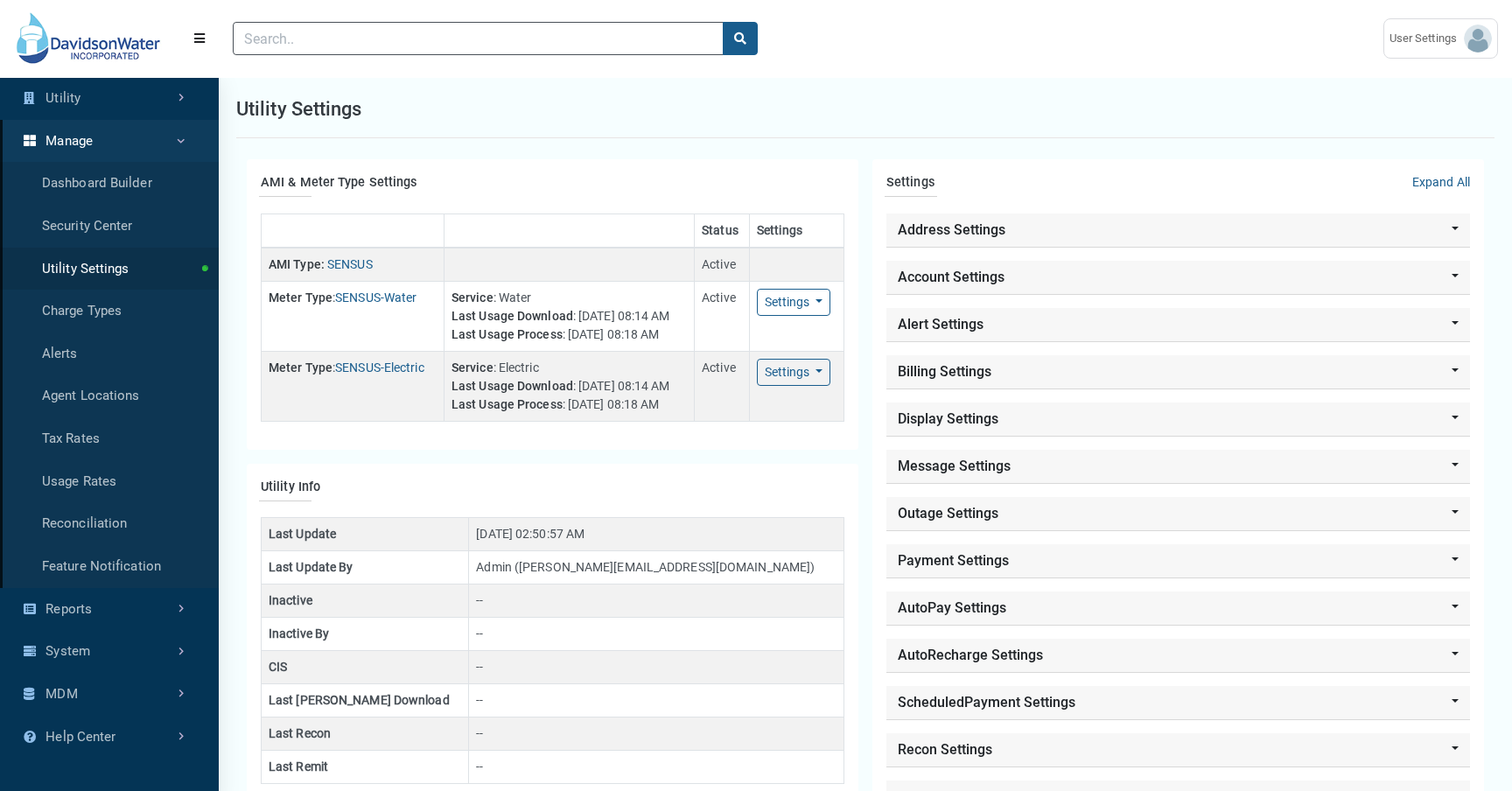
scroll to position [728, 219]
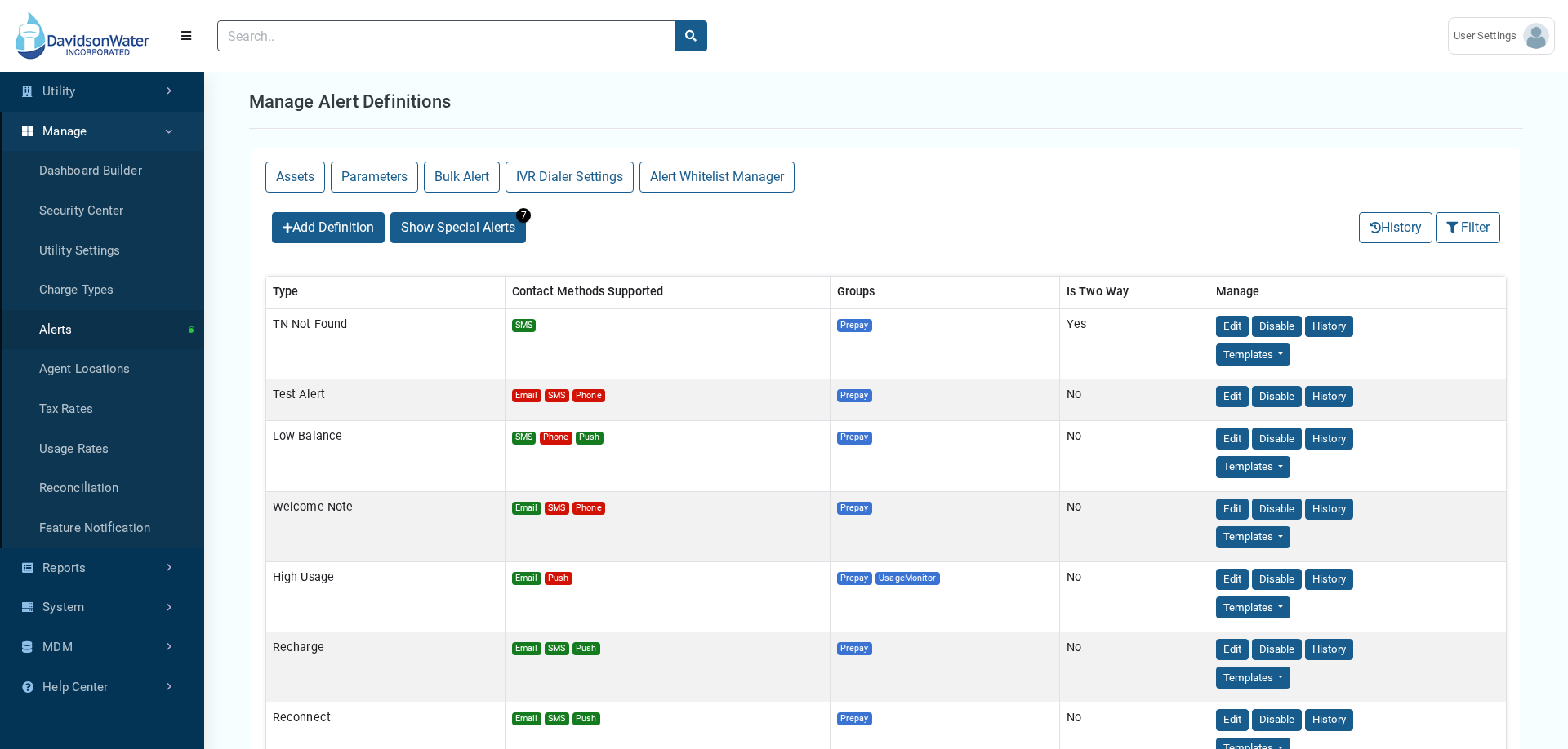
select select "25 per page"
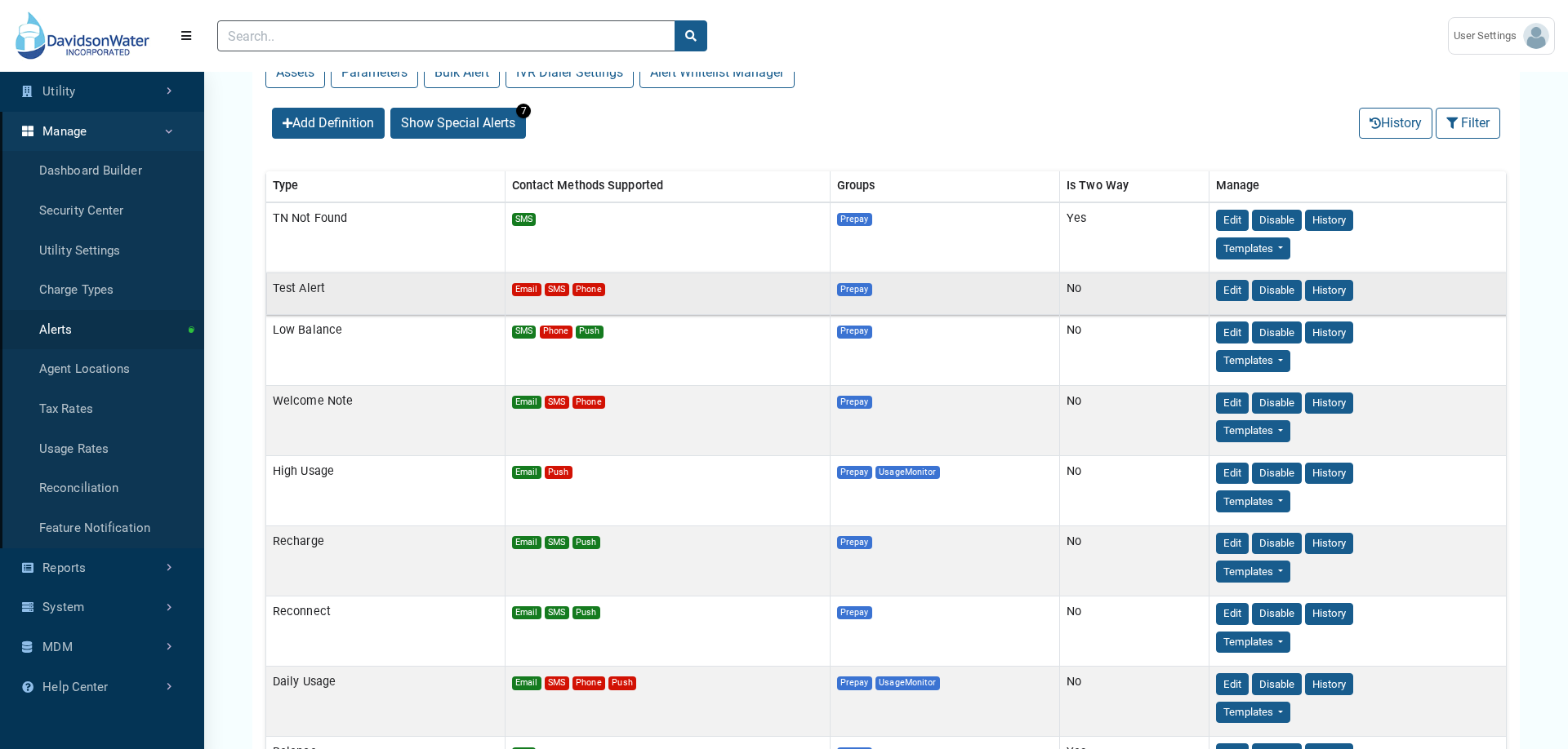
scroll to position [106, 0]
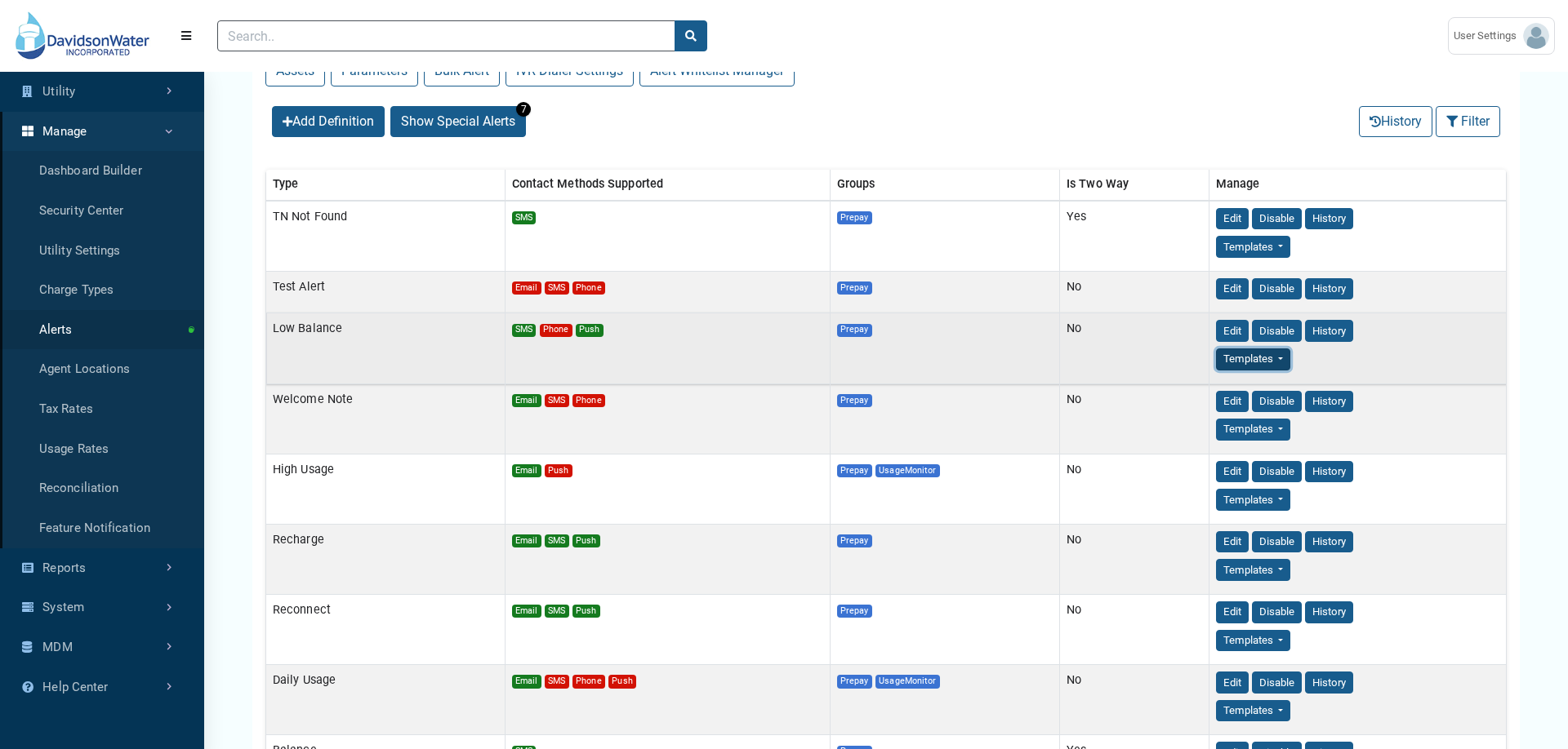
click at [1261, 362] on button "Templates" at bounding box center [1252, 360] width 74 height 22
click at [1268, 391] on link "SMS" at bounding box center [1281, 390] width 129 height 27
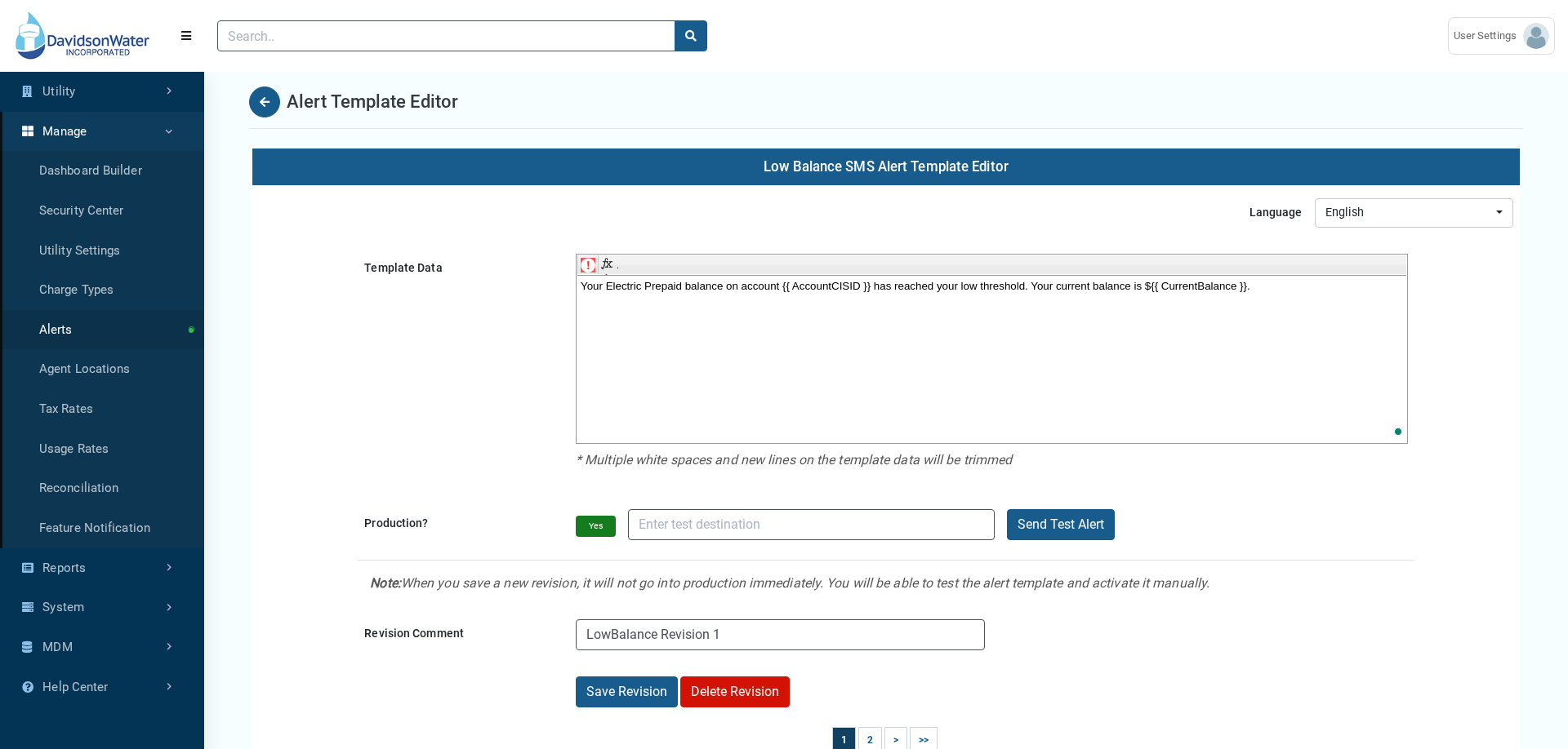
click at [805, 277] on iframe at bounding box center [991, 360] width 829 height 166
drag, startPoint x: 874, startPoint y: 285, endPoint x: 955, endPoint y: 290, distance: 81.2
click at [955, 290] on body "Your Electric Prepaid balance on account {{ AccountCISID }} has reached your lo…" at bounding box center [991, 285] width 822 height 12
click at [994, 201] on div "Language English Spanish English" at bounding box center [885, 207] width 1267 height 43
click at [1008, 295] on html "Your Electric Prepaid balance on account {{ AccountCISID }} has reached your lo…" at bounding box center [991, 286] width 829 height 19
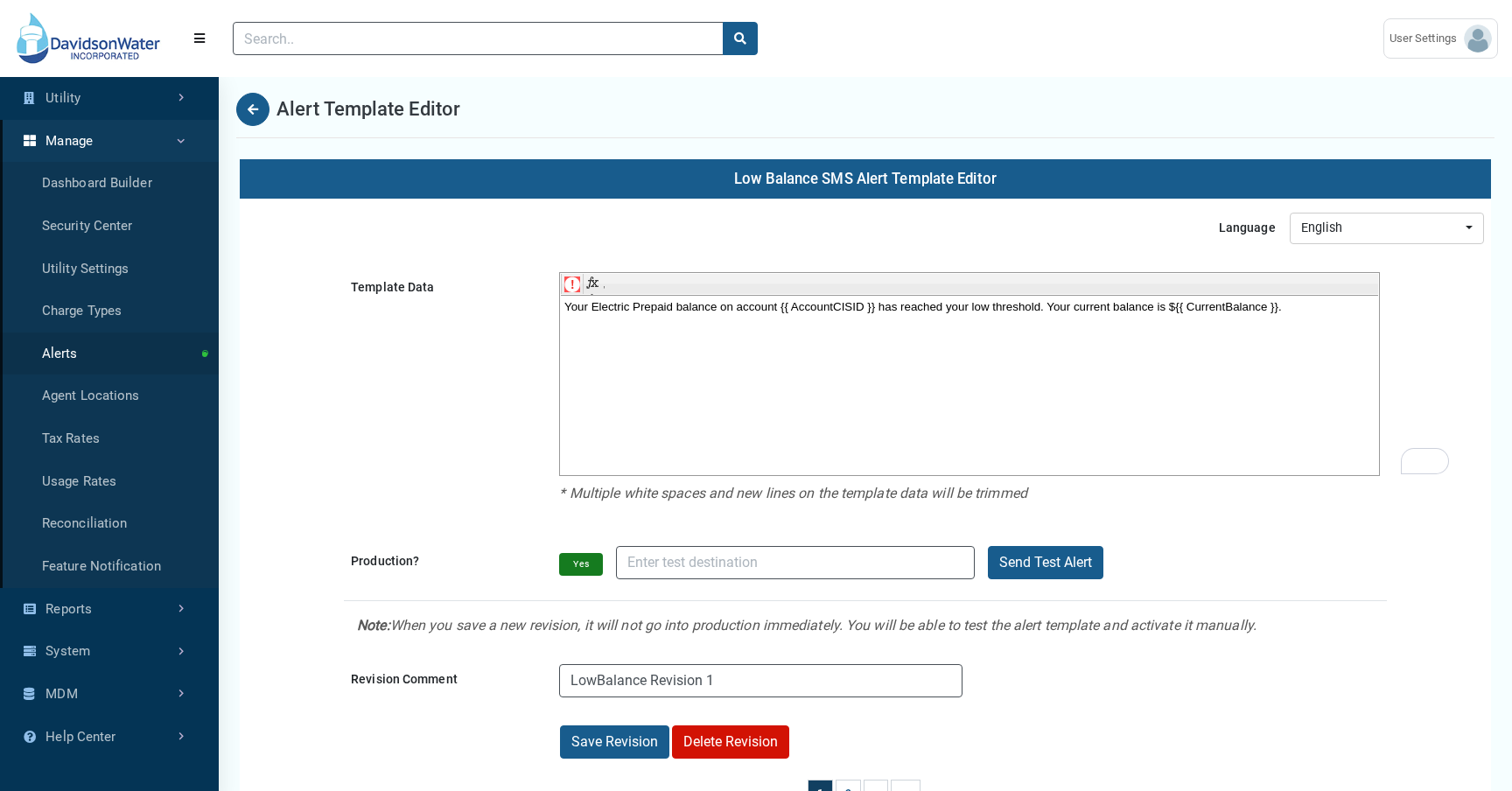
scroll to position [728, 219]
